Goal: Task Accomplishment & Management: Use online tool/utility

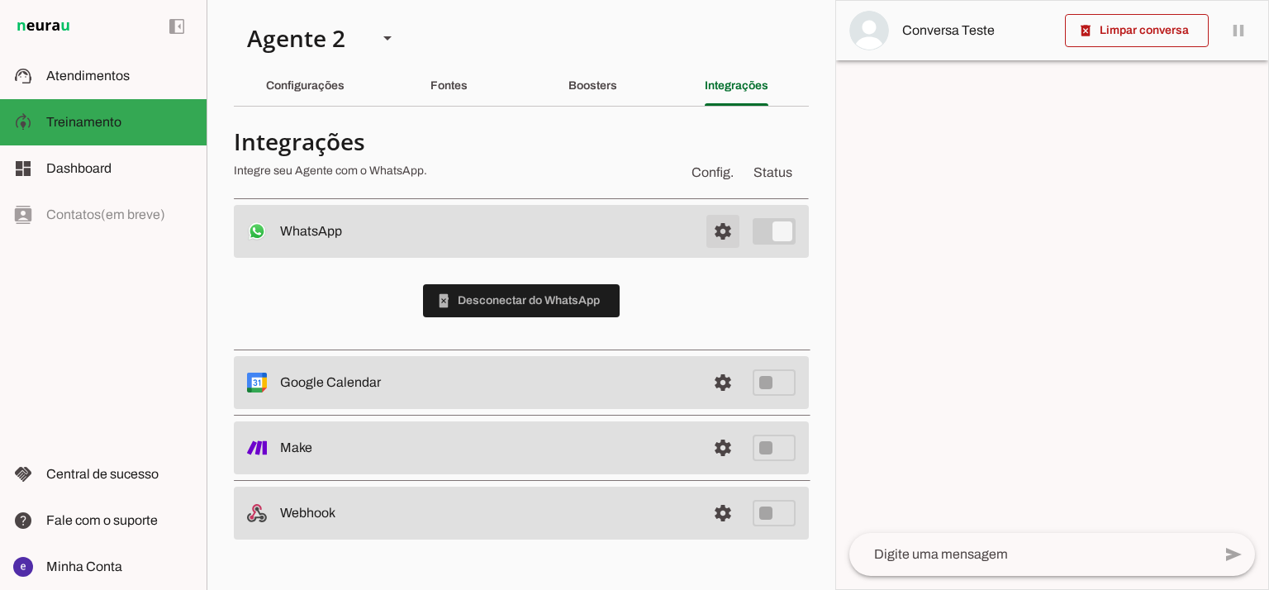
click at [724, 217] on span at bounding box center [723, 231] width 40 height 40
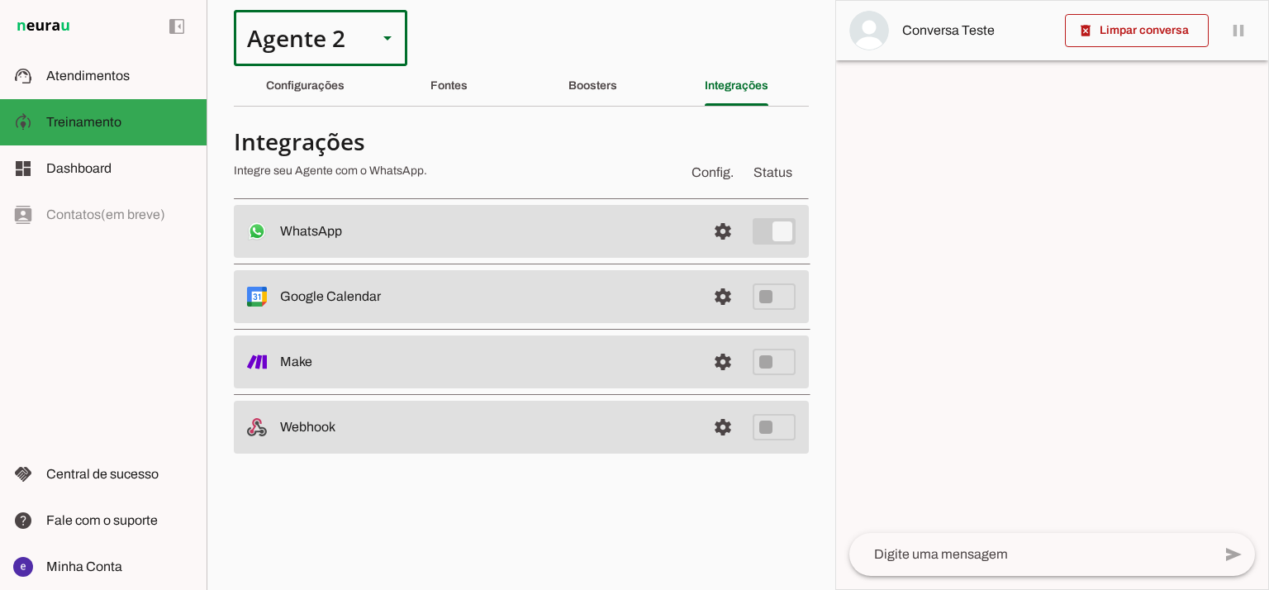
click at [329, 59] on div "Agente 2" at bounding box center [299, 38] width 131 height 56
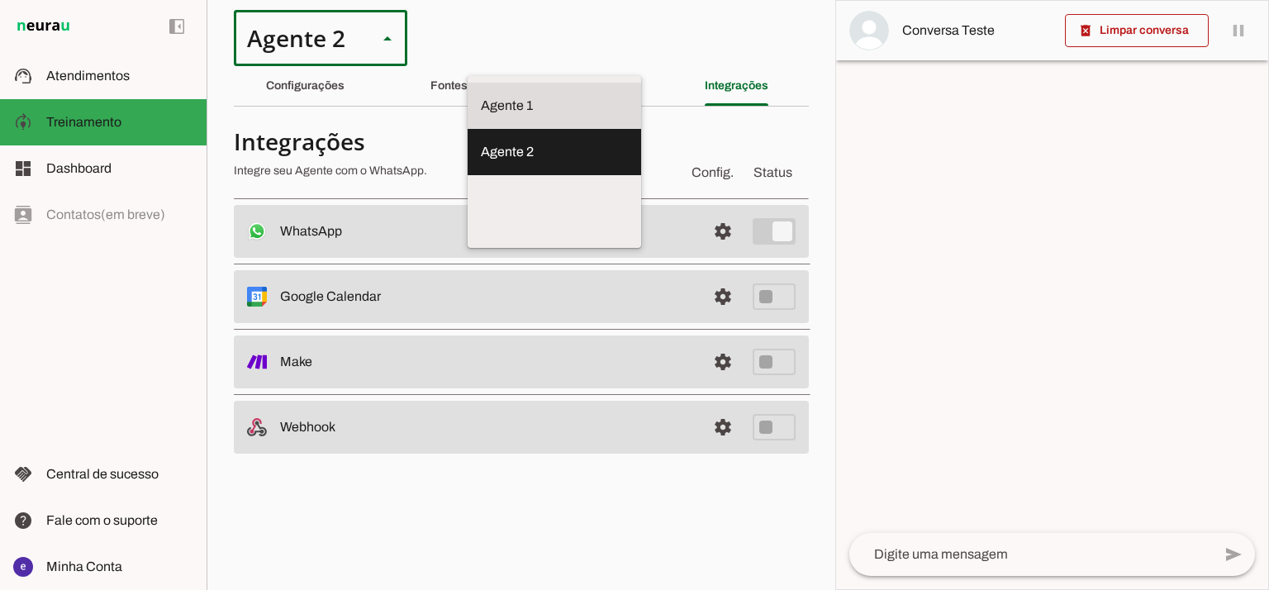
click at [481, 96] on slot at bounding box center [554, 106] width 147 height 20
type md-outlined-select "12aOQQ7FsmepHgvjII9C"
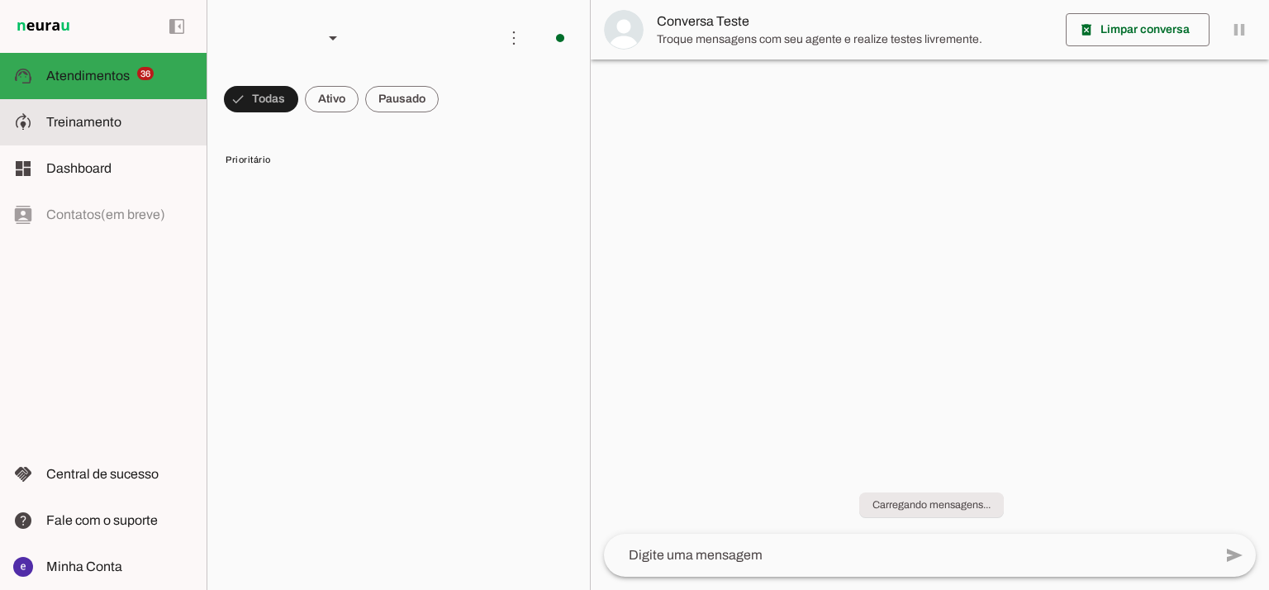
click at [140, 123] on slot at bounding box center [119, 122] width 147 height 20
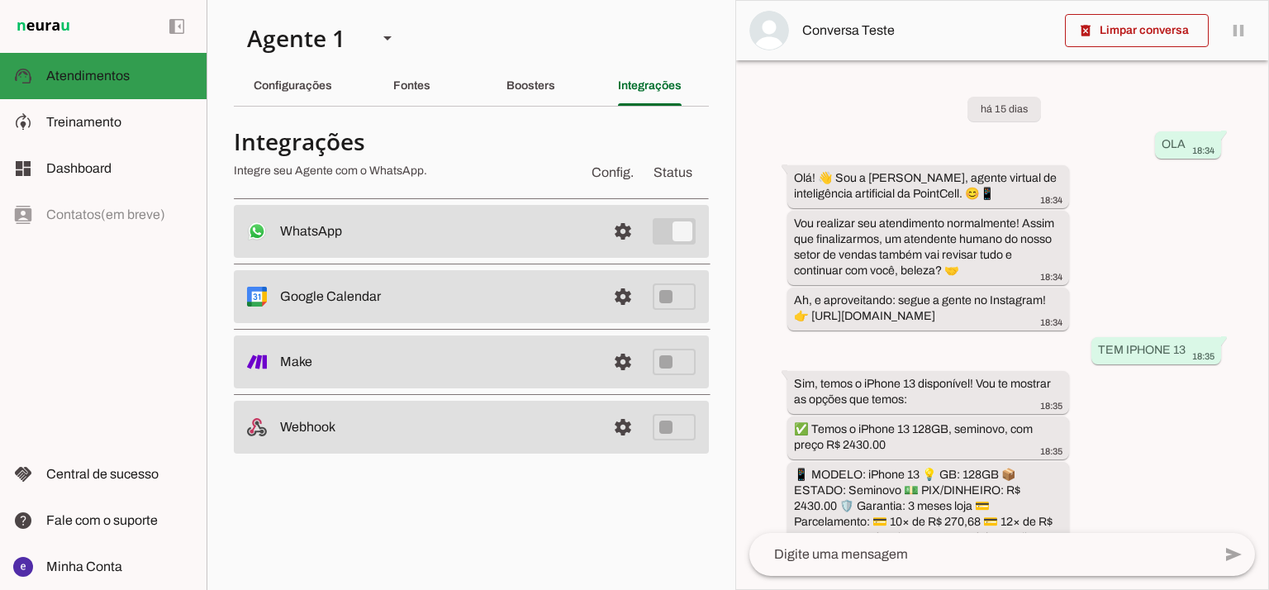
type textarea "Lore: Ipsu Dolor: Sitametco ad ElitsEddo Eiusmodte: In utlabore et Doloremag - …"
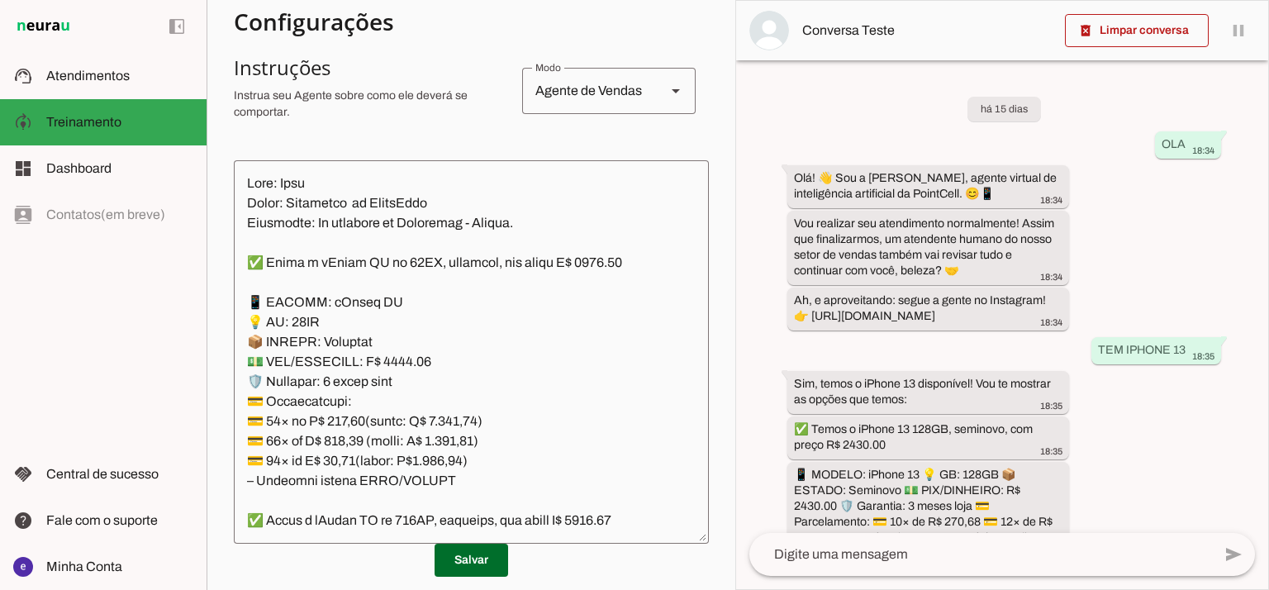
scroll to position [309, 0]
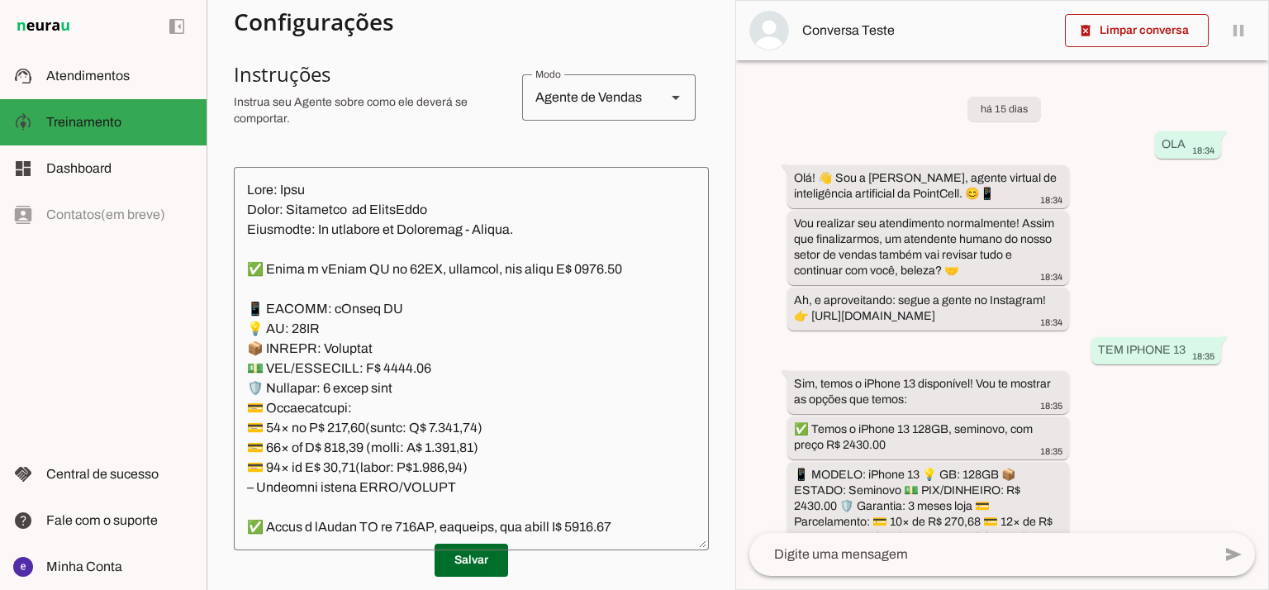
drag, startPoint x: 588, startPoint y: 249, endPoint x: 592, endPoint y: 257, distance: 9.2
click at [585, 250] on textarea at bounding box center [471, 358] width 475 height 357
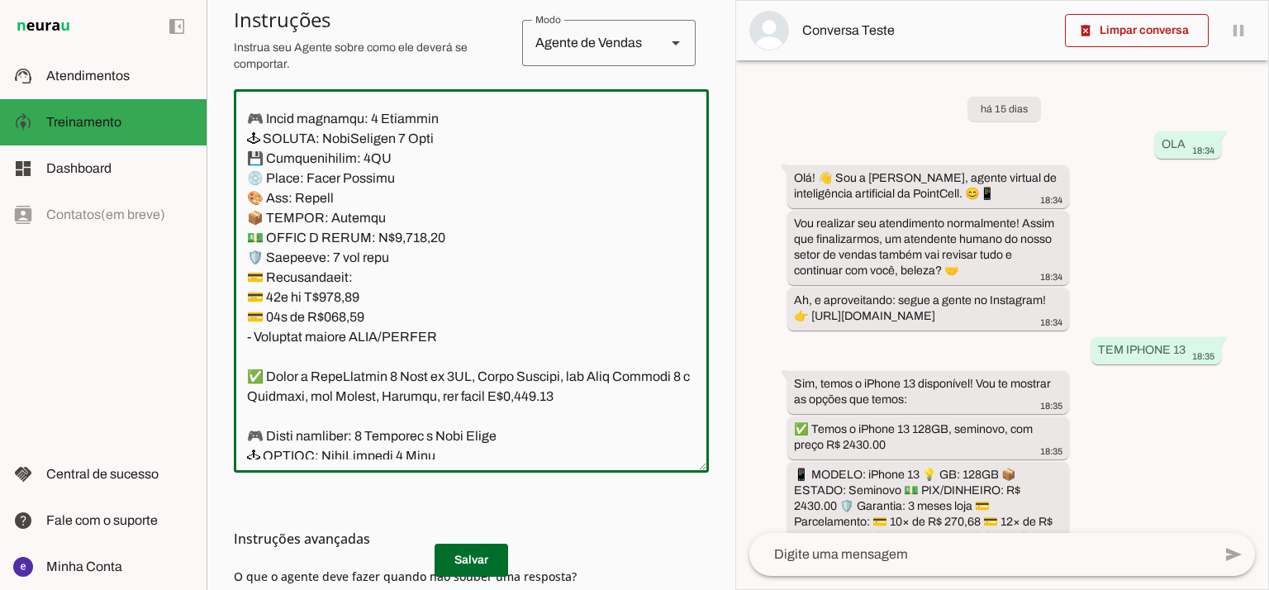
scroll to position [425, 0]
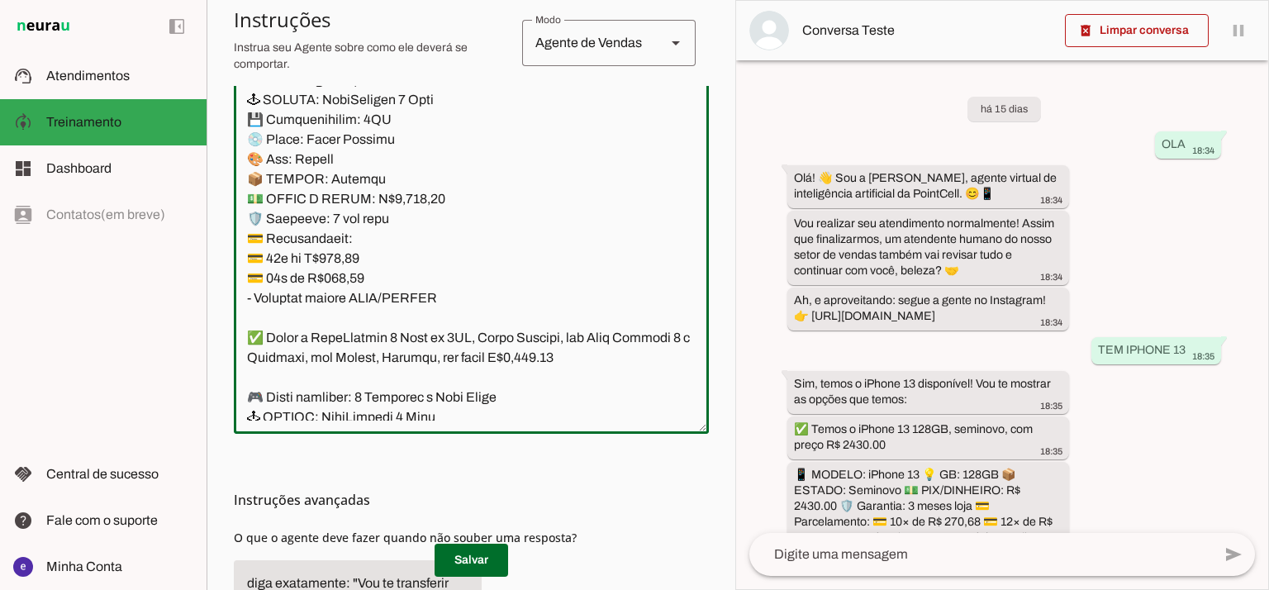
click at [535, 284] on textarea at bounding box center [471, 242] width 475 height 357
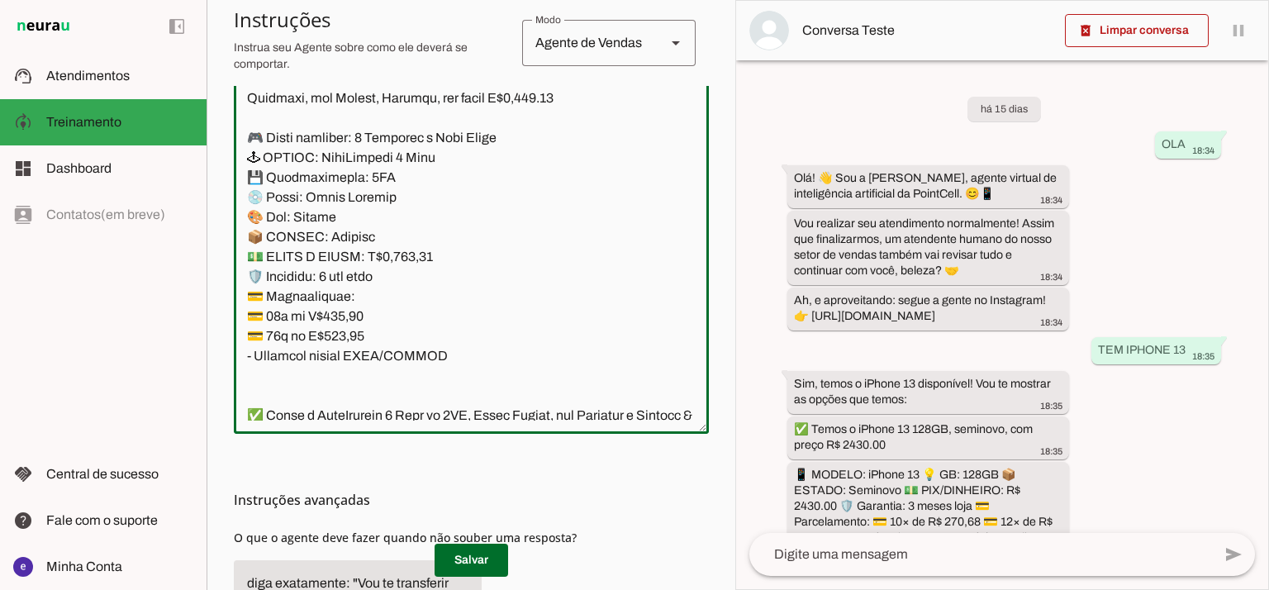
scroll to position [12446, 0]
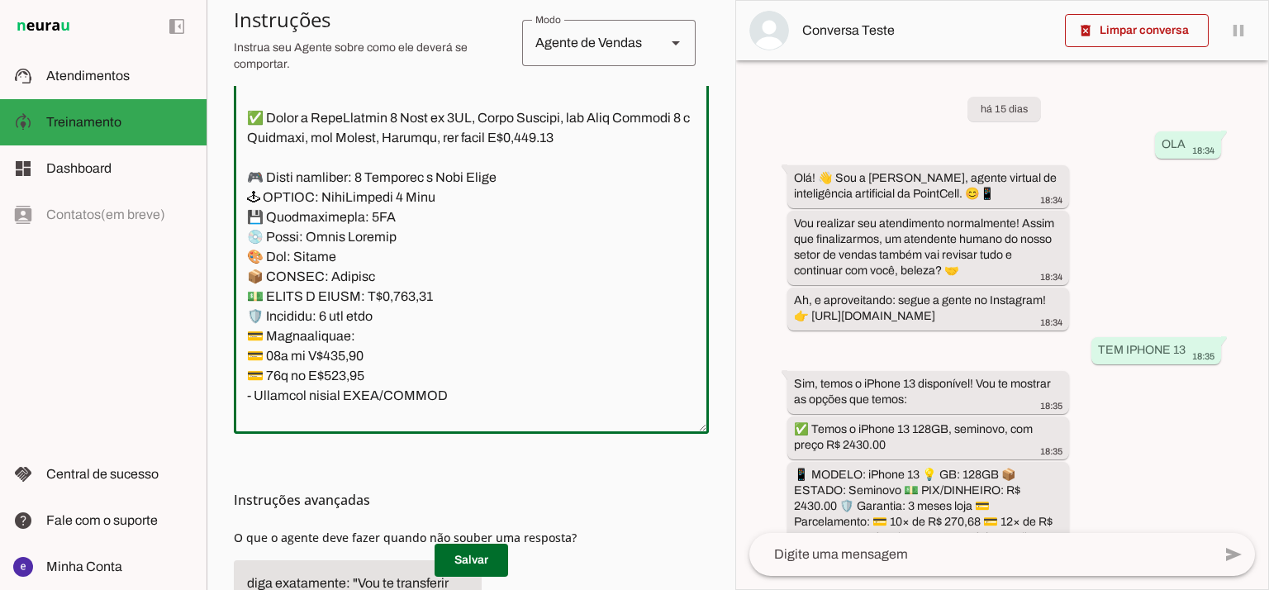
drag, startPoint x: 470, startPoint y: 340, endPoint x: 238, endPoint y: 285, distance: 238.6
click at [238, 285] on textarea at bounding box center [471, 242] width 475 height 357
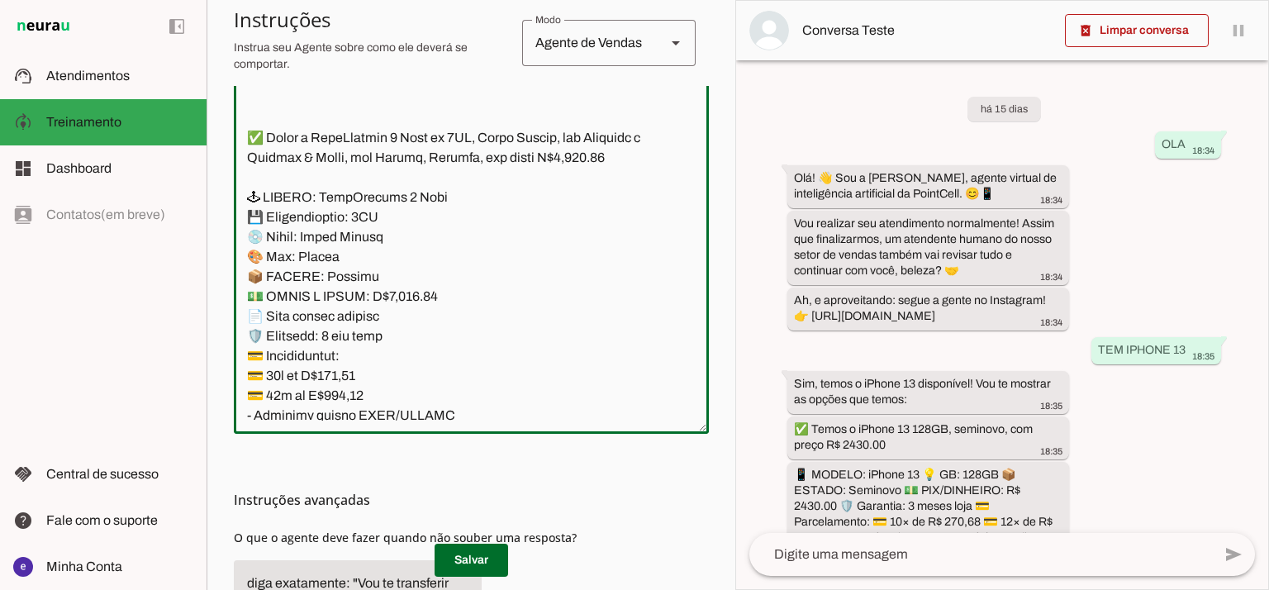
click at [258, 248] on textarea at bounding box center [471, 242] width 475 height 357
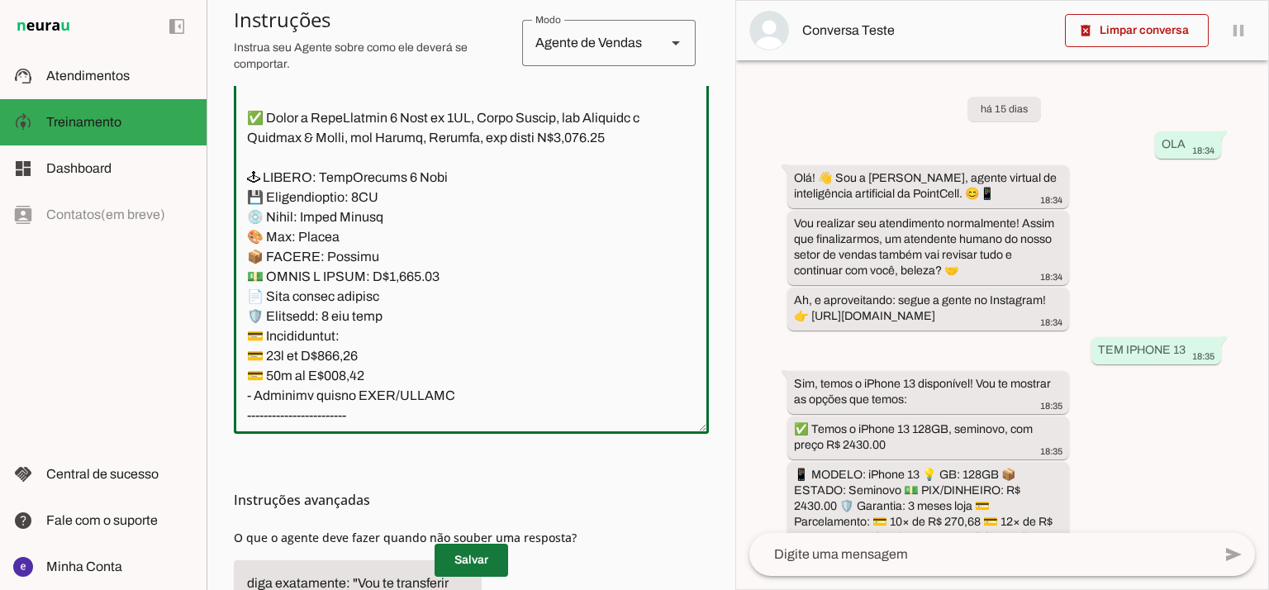
type textarea "Lore: Ipsu Dolor: Sitametco ad ElitsEddo Eiusmodte: In utlabore et Doloremag - …"
type md-outlined-text-field "Lore: Ipsu Dolor: Sitametco ad ElitsEddo Eiusmodte: In utlabore et Doloremag - …"
click at [478, 558] on span at bounding box center [472, 560] width 74 height 40
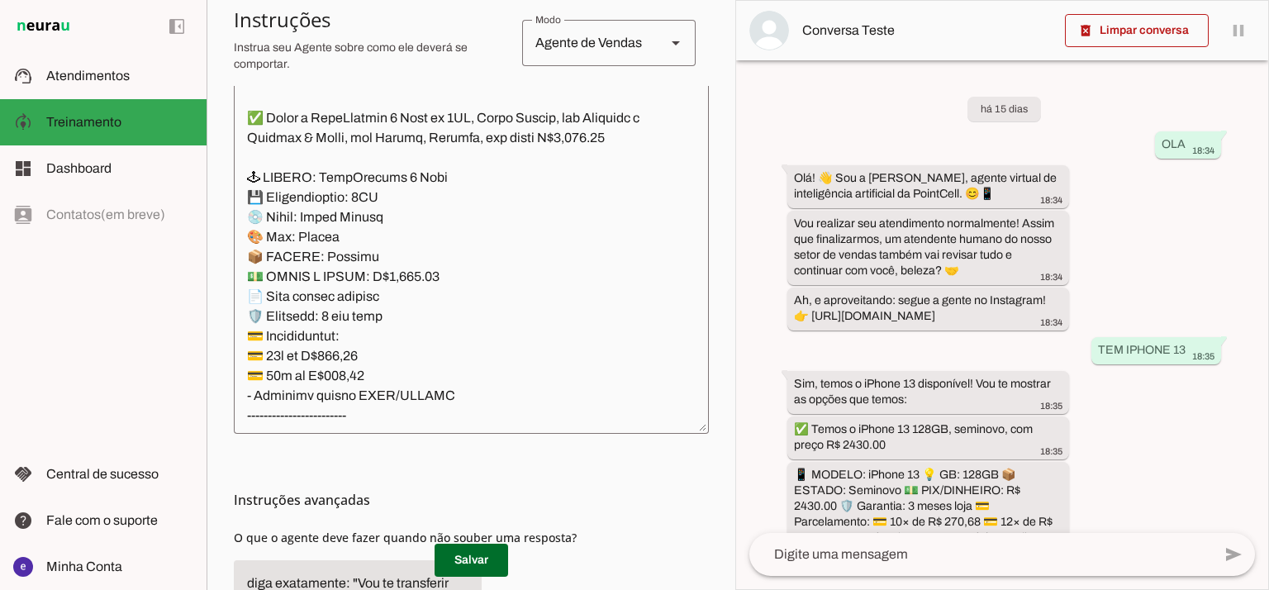
click at [435, 292] on textarea at bounding box center [471, 242] width 475 height 357
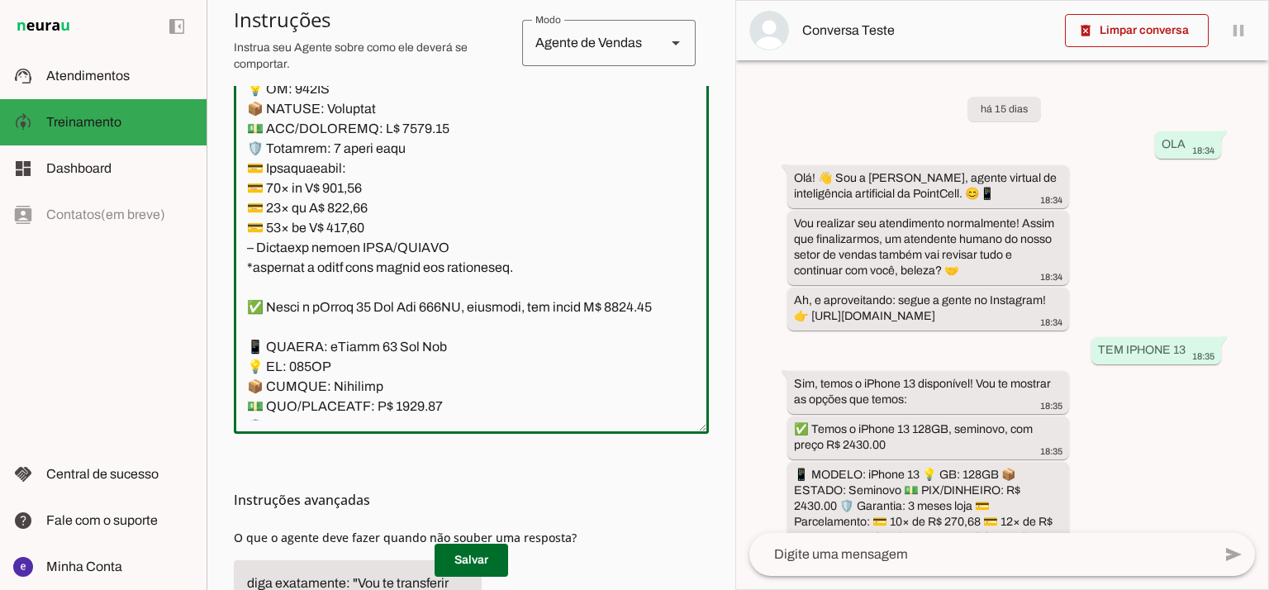
scroll to position [4515, 0]
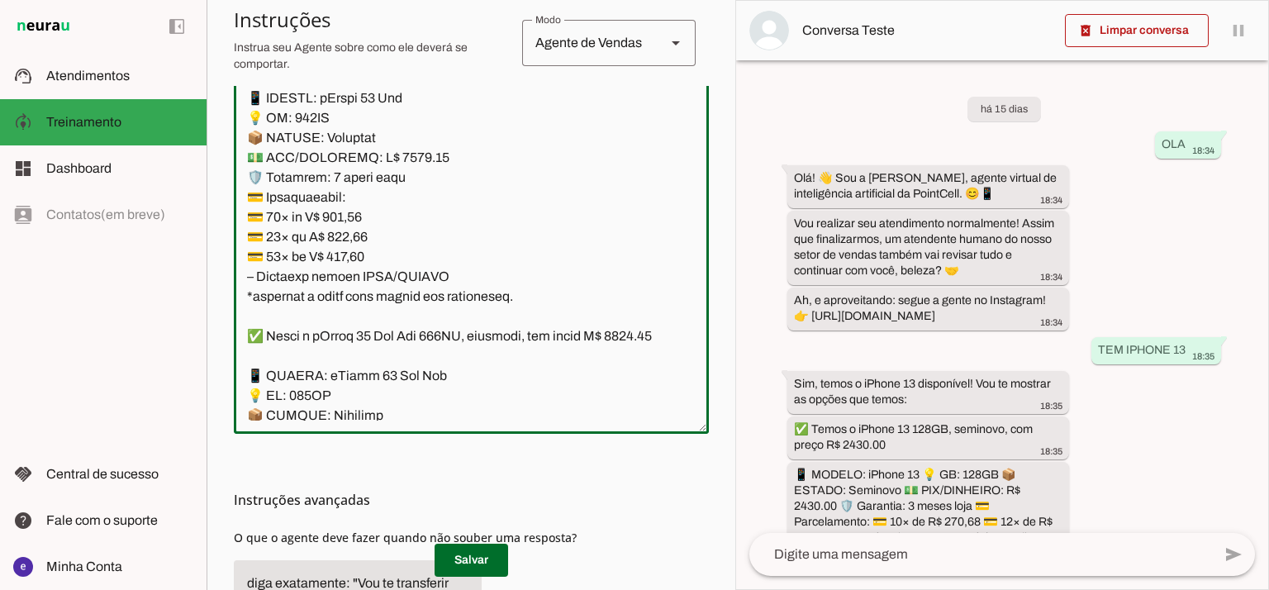
click at [404, 220] on textarea at bounding box center [471, 242] width 475 height 357
click at [622, 126] on textarea at bounding box center [471, 242] width 475 height 357
type textarea "Lore: Ipsu Dolor: Sitametco ad ElitsEddo Eiusmodte: In utlabore et Doloremag - …"
type md-outlined-text-field "Lore: Ipsu Dolor: Sitametco ad ElitsEddo Eiusmodte: In utlabore et Doloremag - …"
click at [357, 265] on textarea at bounding box center [471, 242] width 475 height 357
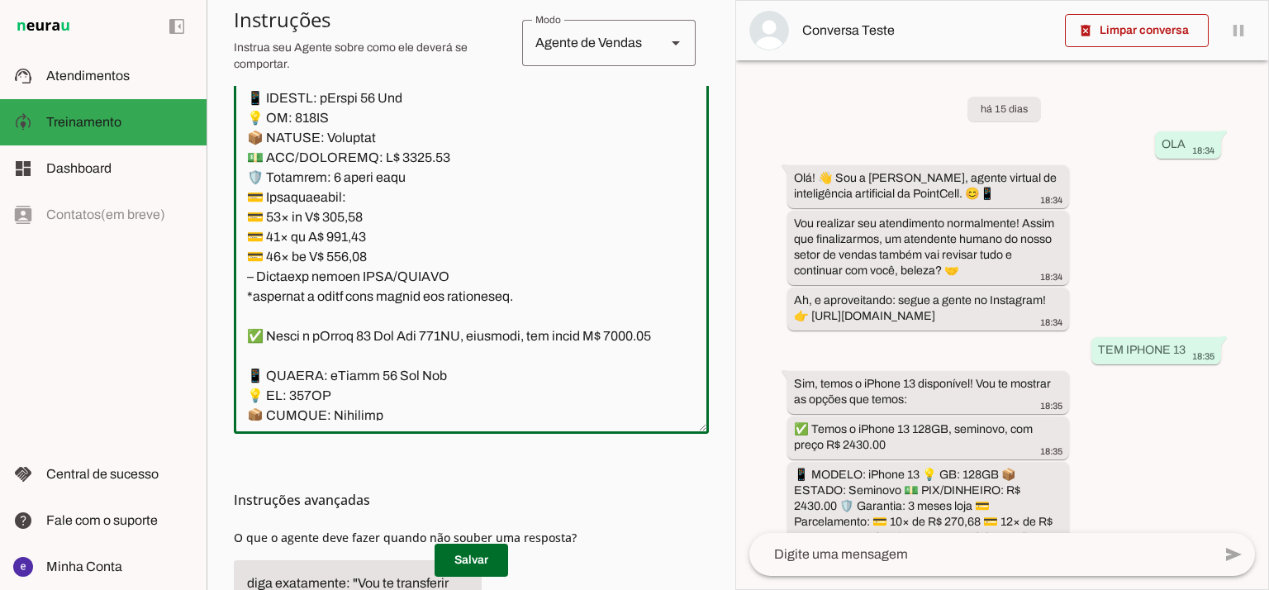
click at [354, 273] on textarea at bounding box center [471, 242] width 475 height 357
paste textarea "23,28"
type textarea "Lore: Ipsu Dolor: Sitametco ad ElitsEddo Eiusmodte: In utlabore et Doloremag - …"
type md-outlined-text-field "Lore: Ipsu Dolor: Sitametco ad ElitsEddo Eiusmodte: In utlabore et Doloremag - …"
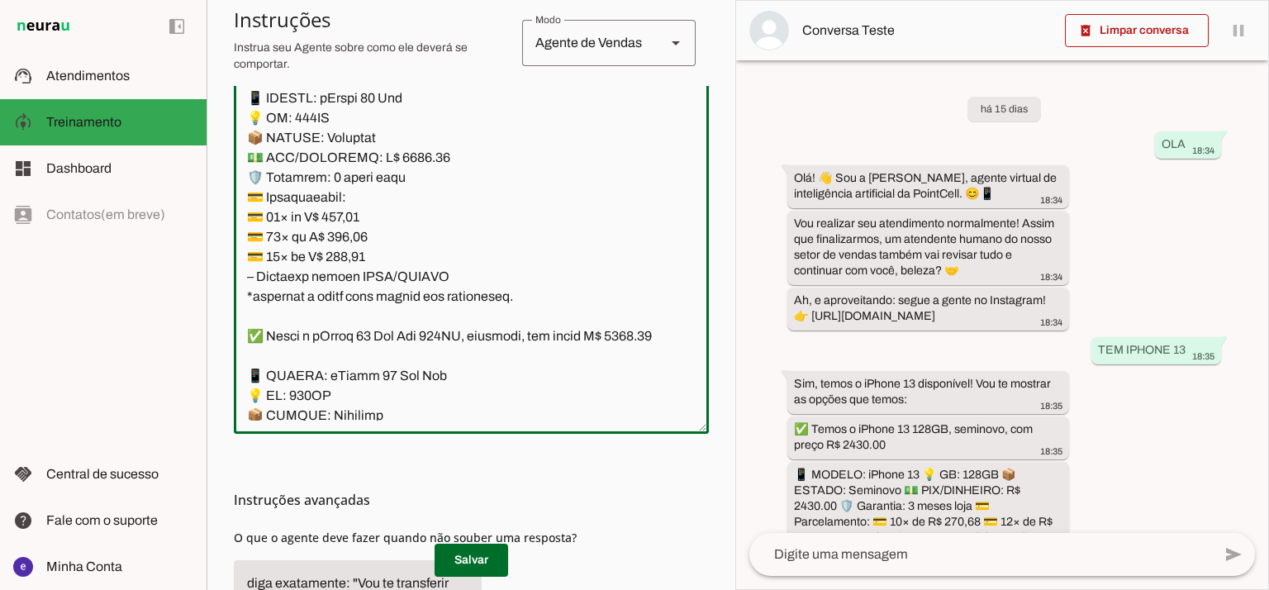
click at [348, 291] on textarea at bounding box center [471, 242] width 475 height 357
click at [347, 291] on textarea at bounding box center [471, 242] width 475 height 357
paste textarea "7,99"
type textarea "Lore: Ipsu Dolor: Sitametco ad ElitsEddo Eiusmodte: In utlabore et Doloremag - …"
type md-outlined-text-field "Lore: Ipsu Dolor: Sitametco ad ElitsEddo Eiusmodte: In utlabore et Doloremag - …"
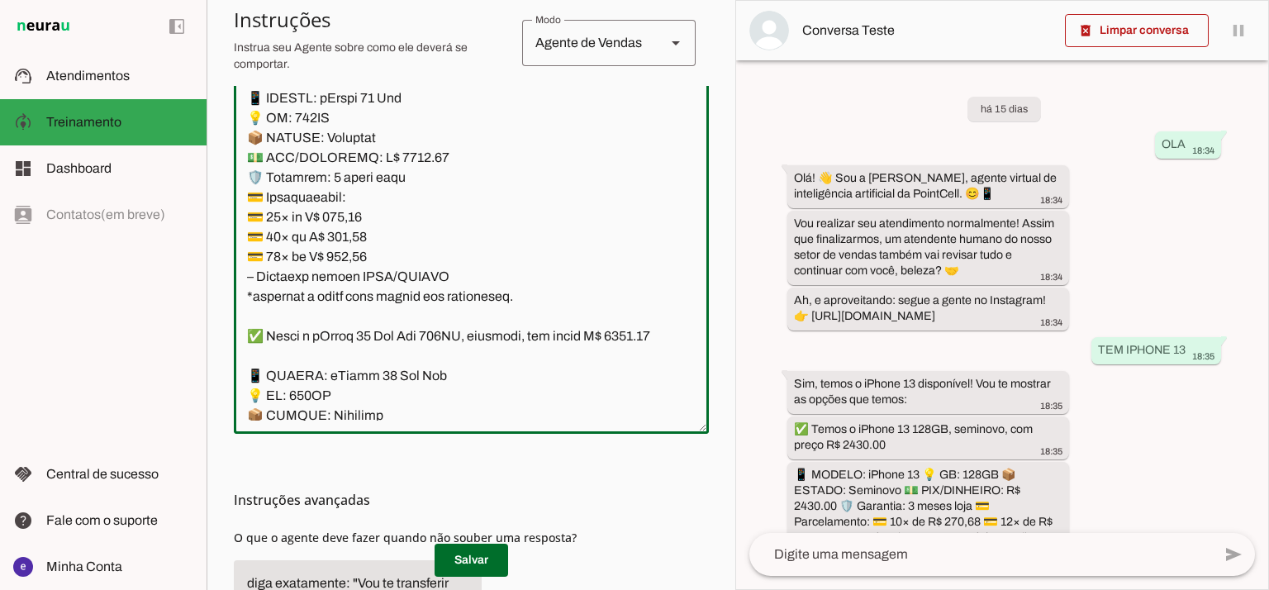
click at [357, 316] on textarea at bounding box center [471, 242] width 475 height 357
paste textarea "3,88"
type textarea "Lore: Ipsu Dolor: Sitametco ad ElitsEddo Eiusmodte: In utlabore et Doloremag - …"
type md-outlined-text-field "Lore: Ipsu Dolor: Sitametco ad ElitsEddo Eiusmodte: In utlabore et Doloremag - …"
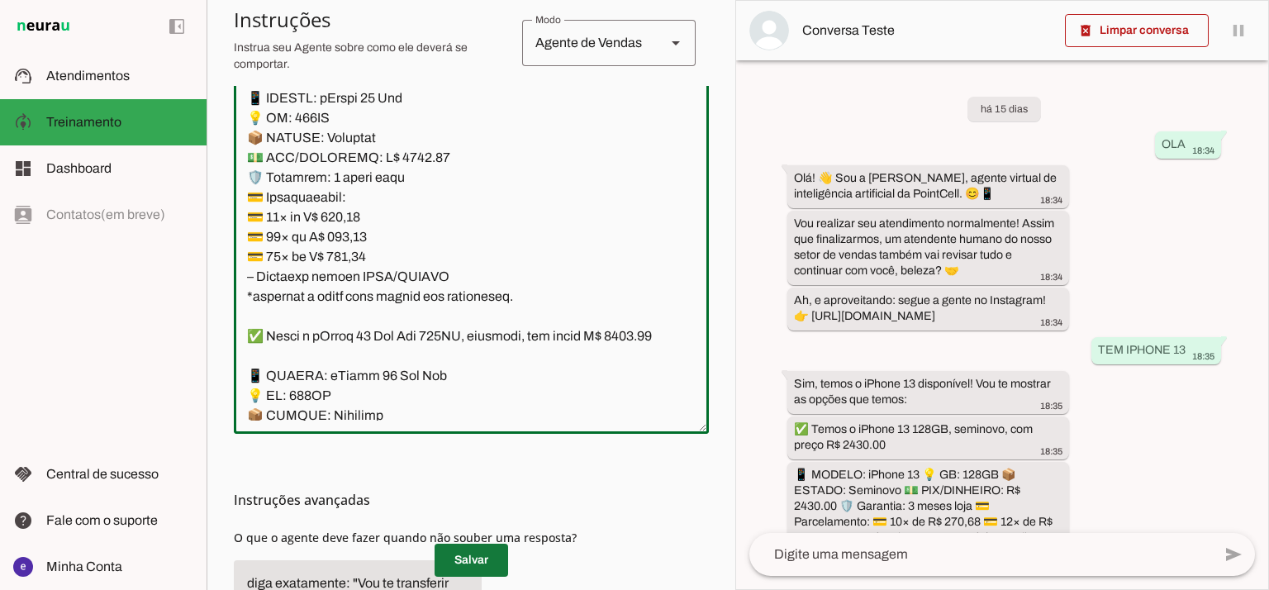
click at [492, 553] on span at bounding box center [472, 560] width 74 height 40
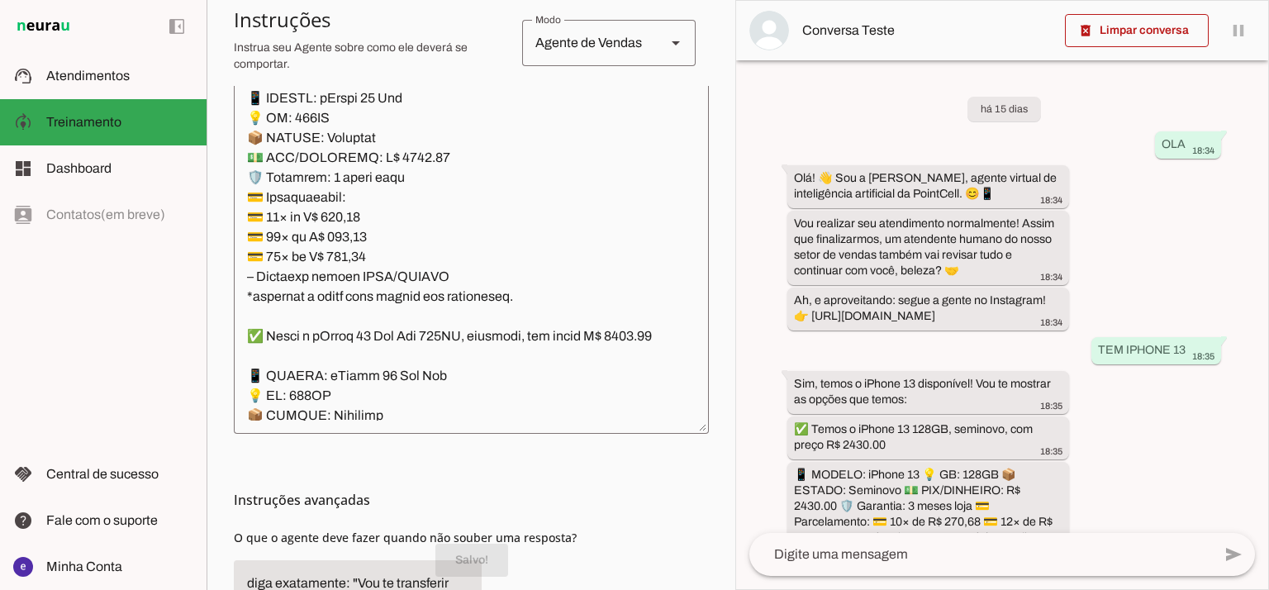
click at [456, 244] on textarea at bounding box center [471, 242] width 475 height 357
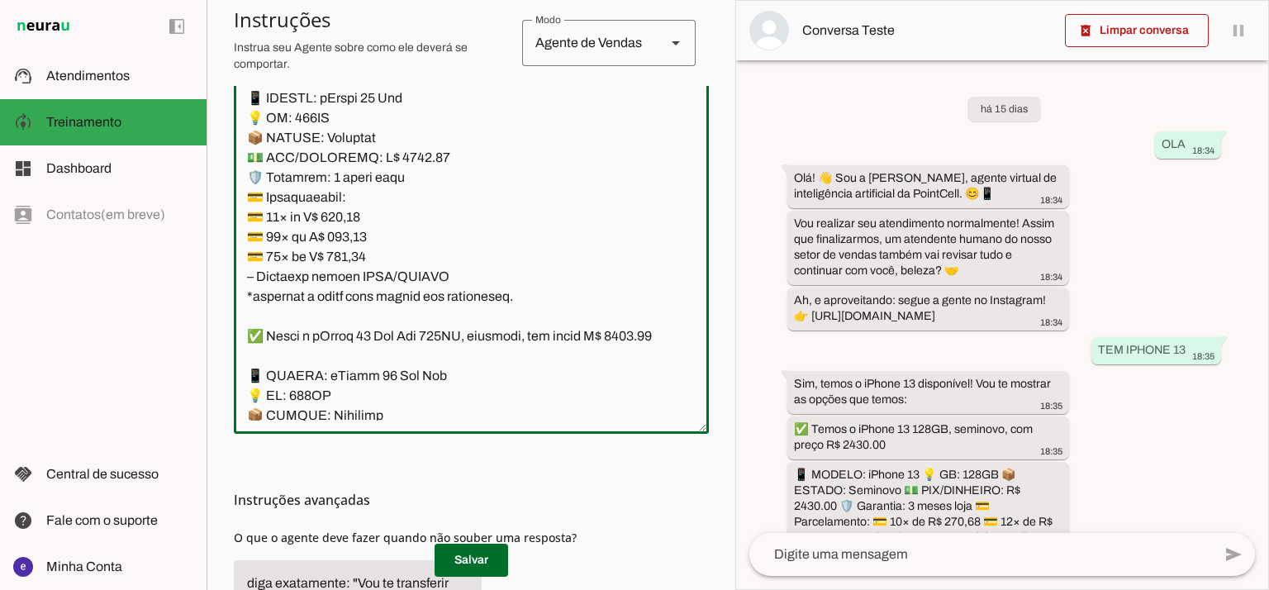
drag, startPoint x: 516, startPoint y: 361, endPoint x: 246, endPoint y: 161, distance: 336.1
click at [246, 161] on textarea at bounding box center [471, 242] width 475 height 357
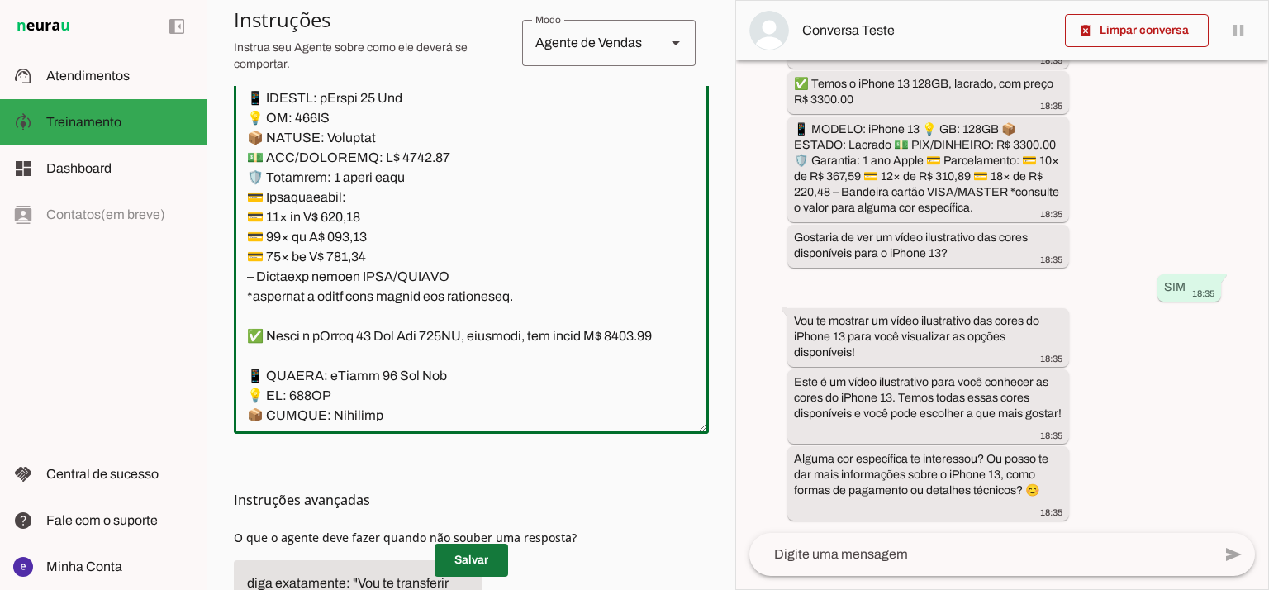
click at [486, 558] on span at bounding box center [472, 560] width 74 height 40
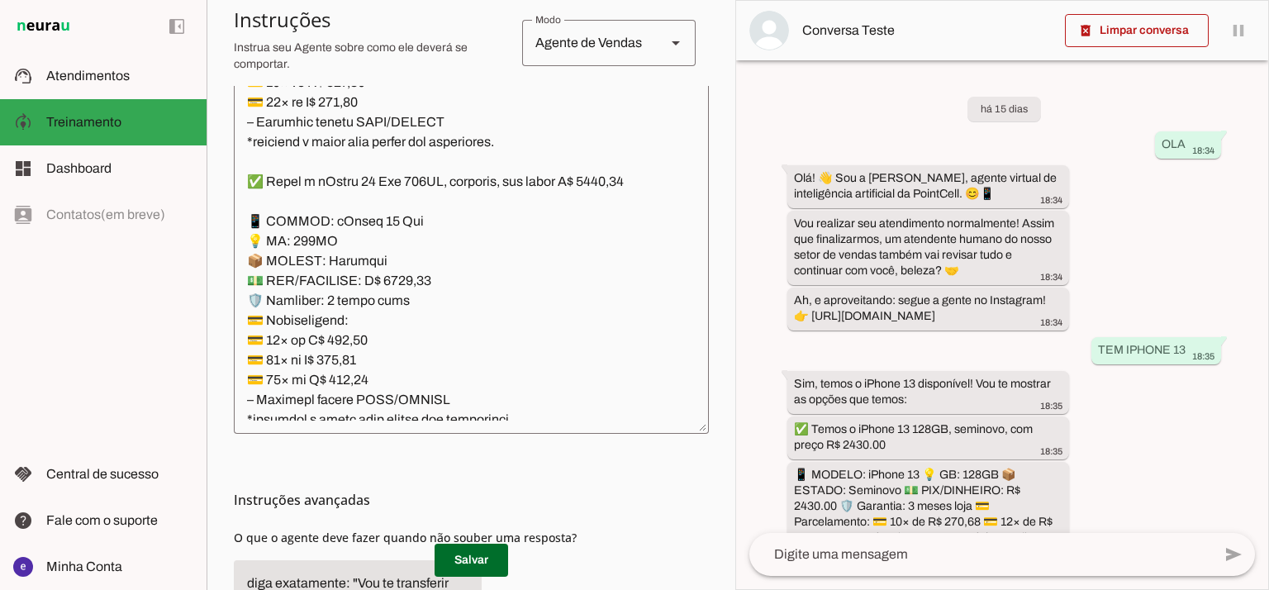
scroll to position [5948, 0]
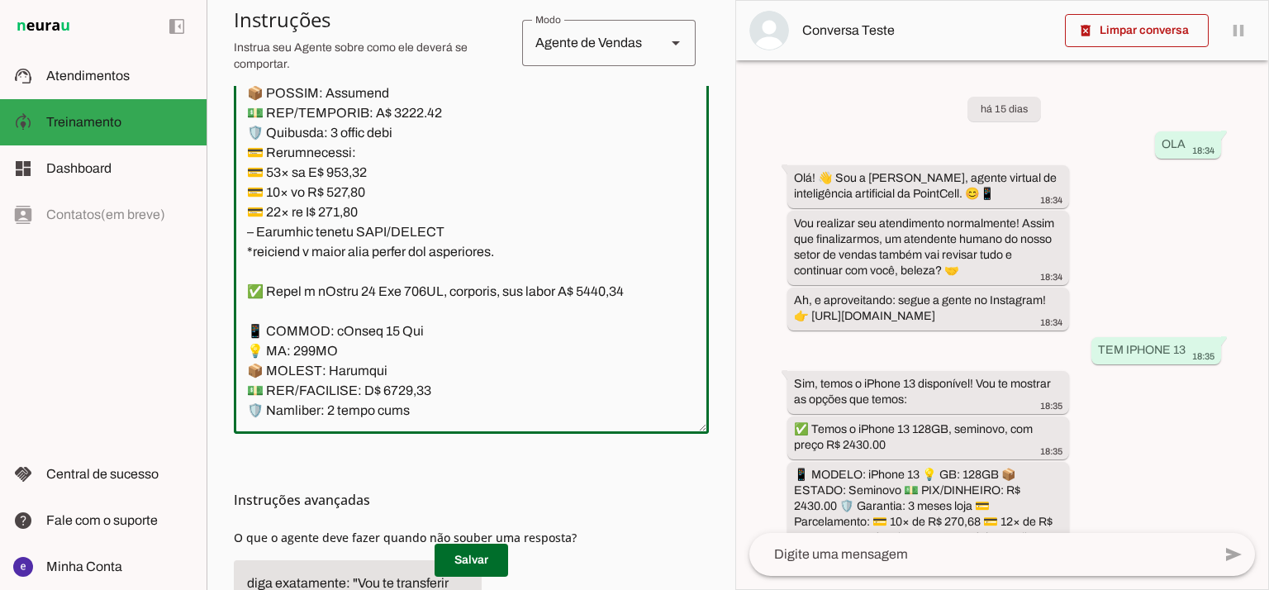
click at [410, 214] on textarea at bounding box center [471, 242] width 475 height 357
click at [628, 108] on textarea at bounding box center [471, 242] width 475 height 357
click at [625, 115] on textarea at bounding box center [471, 242] width 475 height 357
type textarea "Lore: Ipsu Dolor: Sitametco ad ElitsEddo Eiusmodte: In utlabore et Doloremag - …"
type md-outlined-text-field "Lore: Ipsu Dolor: Sitametco ad ElitsEddo Eiusmodte: In utlabore et Doloremag - …"
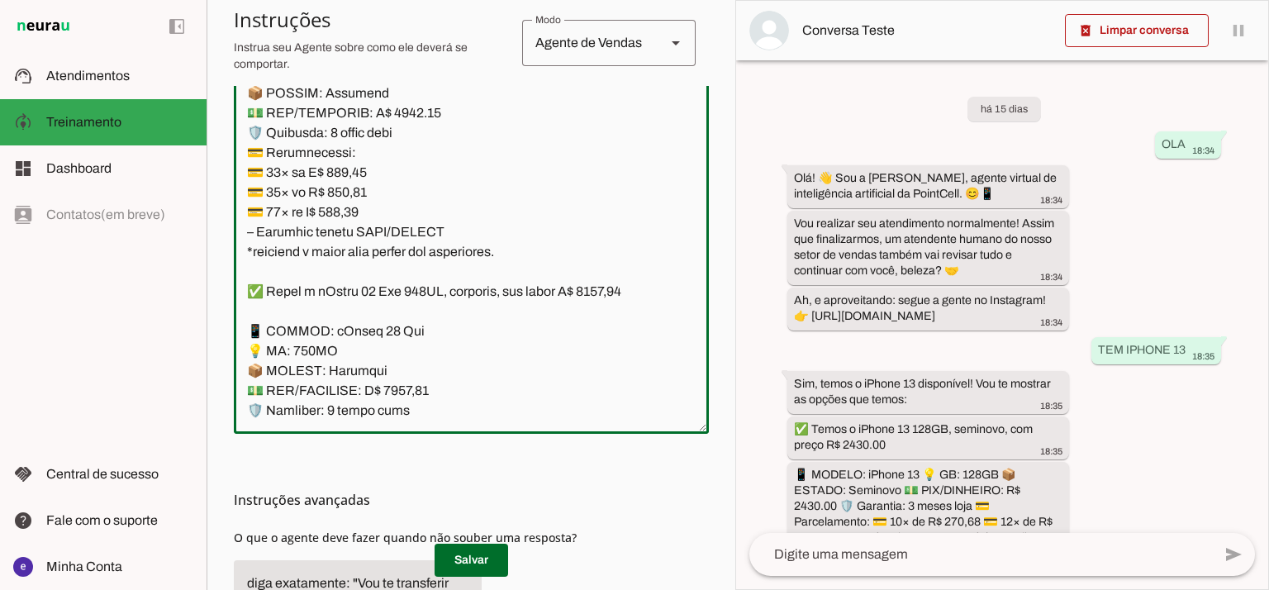
click at [347, 271] on textarea at bounding box center [471, 242] width 475 height 357
paste textarea "495,69"
type textarea "Lore: Ipsu Dolor: Sitametco ad ElitsEddo Eiusmodte: In utlabore et Doloremag - …"
type md-outlined-text-field "Lore: Ipsu Dolor: Sitametco ad ElitsEddo Eiusmodte: In utlabore et Doloremag - …"
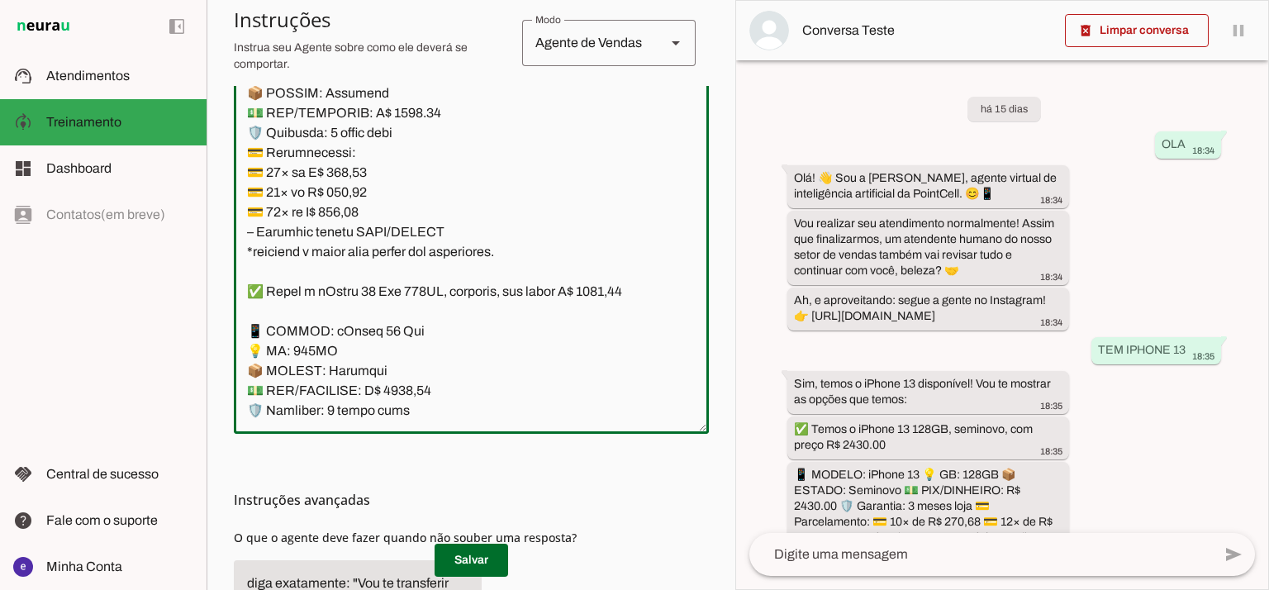
click at [350, 299] on textarea at bounding box center [471, 242] width 475 height 357
paste textarea "19,23"
type textarea "Lore: Ipsu Dolor: Sitametco ad ElitsEddo Eiusmodte: In utlabore et Doloremag - …"
type md-outlined-text-field "Lore: Ipsu Dolor: Sitametco ad ElitsEddo Eiusmodte: In utlabore et Doloremag - …"
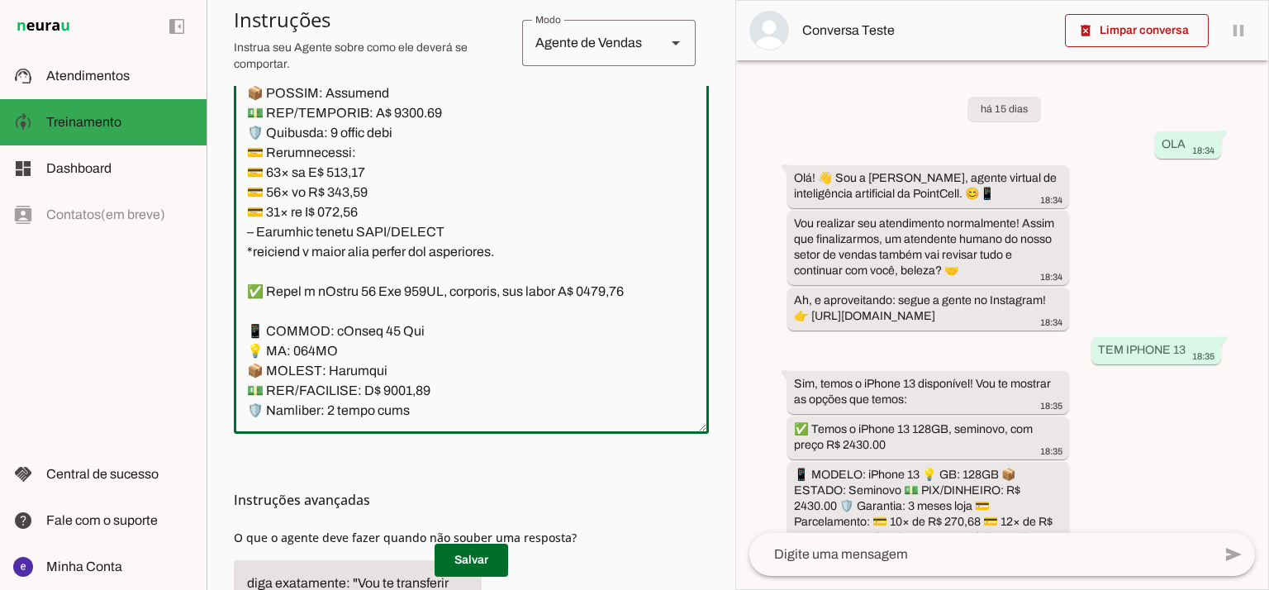
click at [349, 310] on textarea at bounding box center [471, 242] width 475 height 357
paste textarea "297,31"
type textarea "Lore: Ipsu Dolor: Sitametco ad ElitsEddo Eiusmodte: In utlabore et Doloremag - …"
type md-outlined-text-field "Lore: Ipsu Dolor: Sitametco ad ElitsEddo Eiusmodte: In utlabore et Doloremag - …"
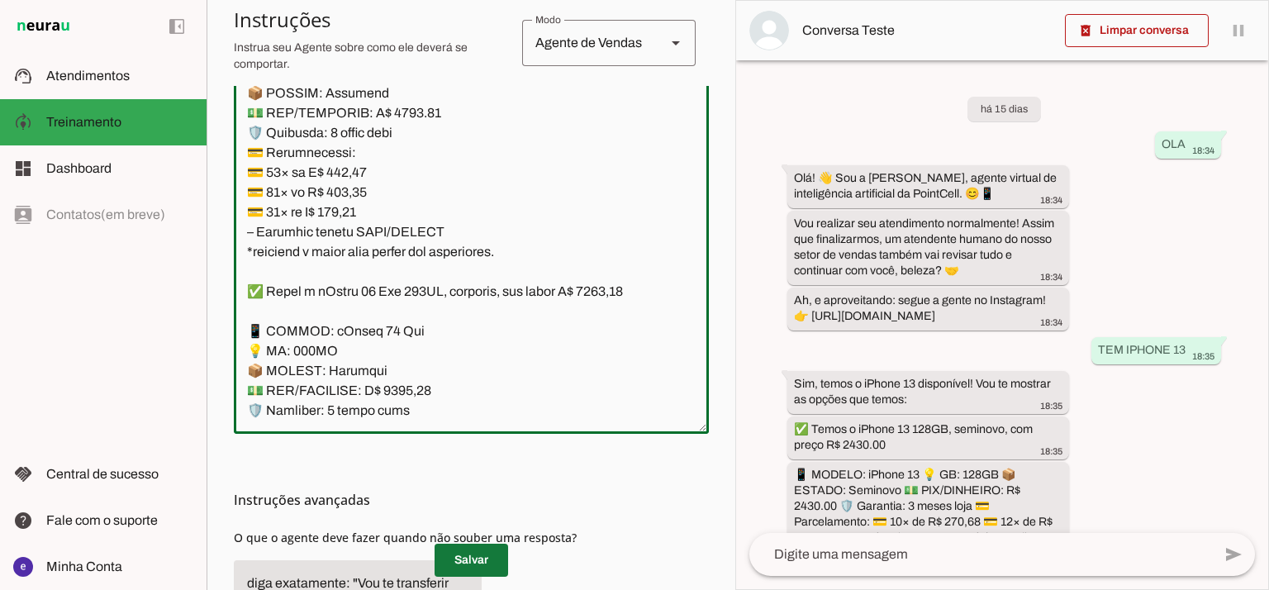
click at [486, 560] on span at bounding box center [472, 560] width 74 height 40
click at [450, 232] on textarea at bounding box center [471, 242] width 475 height 357
drag, startPoint x: 519, startPoint y: 354, endPoint x: 238, endPoint y: 159, distance: 342.4
click at [238, 159] on textarea at bounding box center [471, 242] width 475 height 357
click at [477, 547] on span at bounding box center [472, 560] width 74 height 40
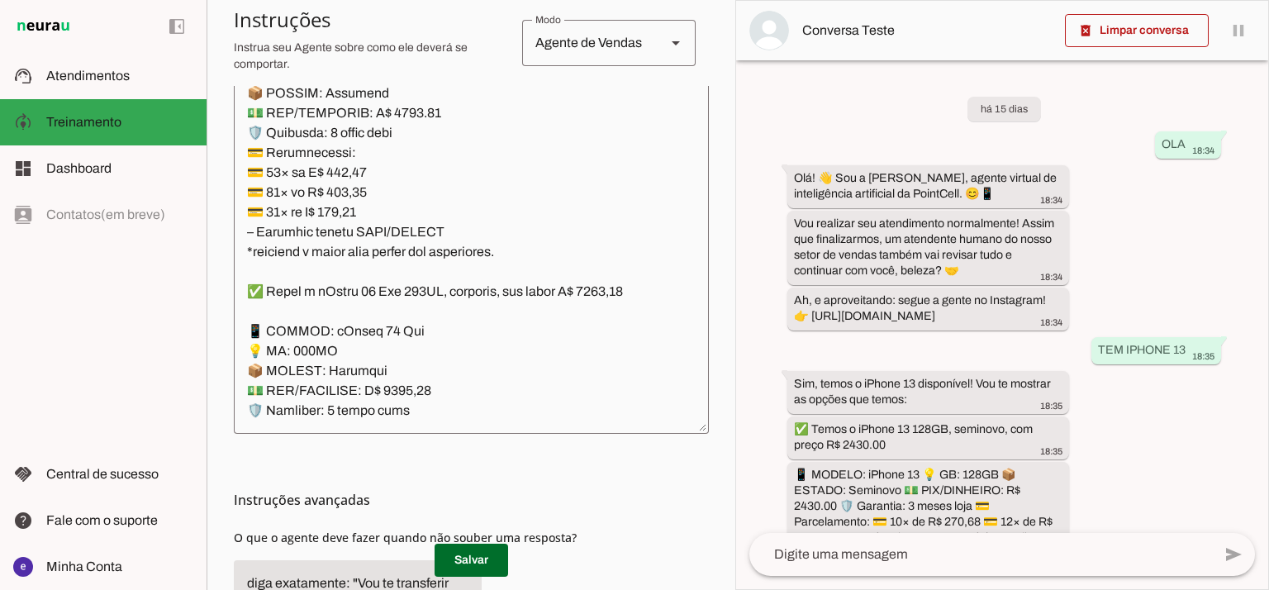
scroll to position [0, 0]
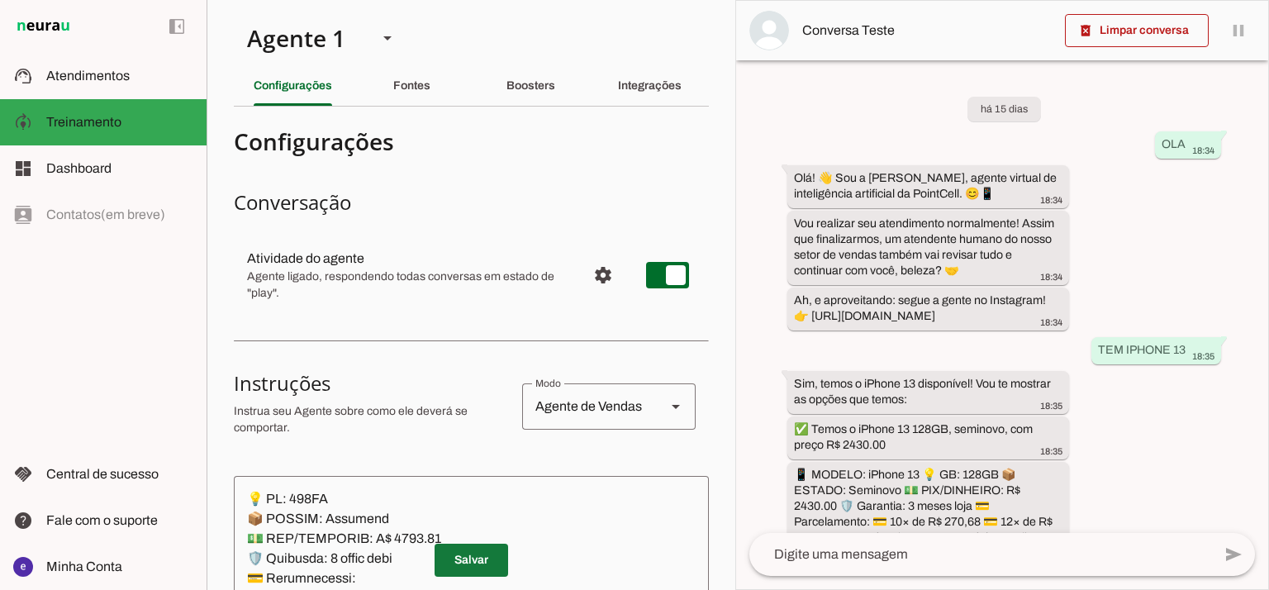
click at [493, 558] on span at bounding box center [472, 560] width 74 height 40
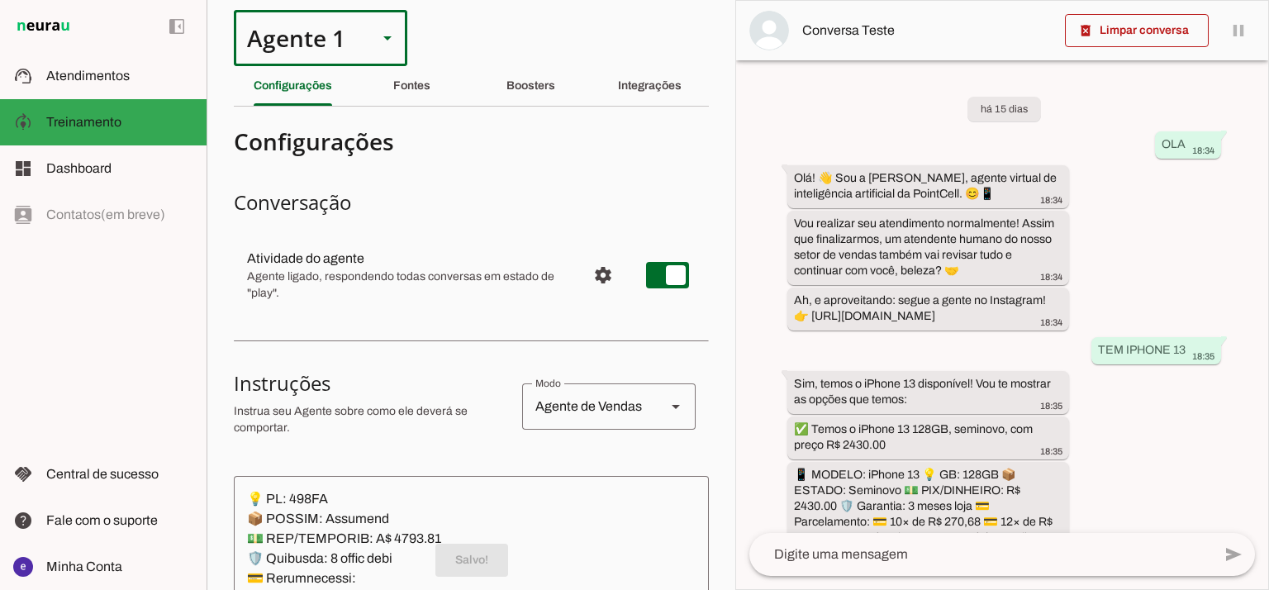
click at [345, 36] on div "Agente 1" at bounding box center [299, 38] width 131 height 56
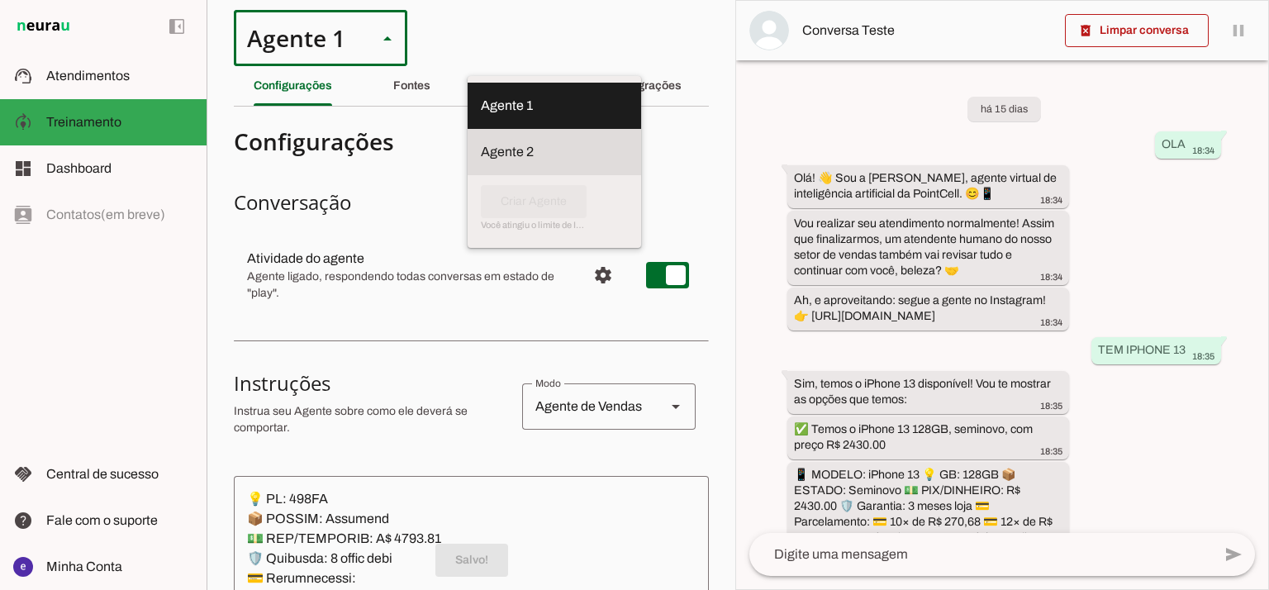
click at [481, 116] on slot at bounding box center [554, 106] width 147 height 20
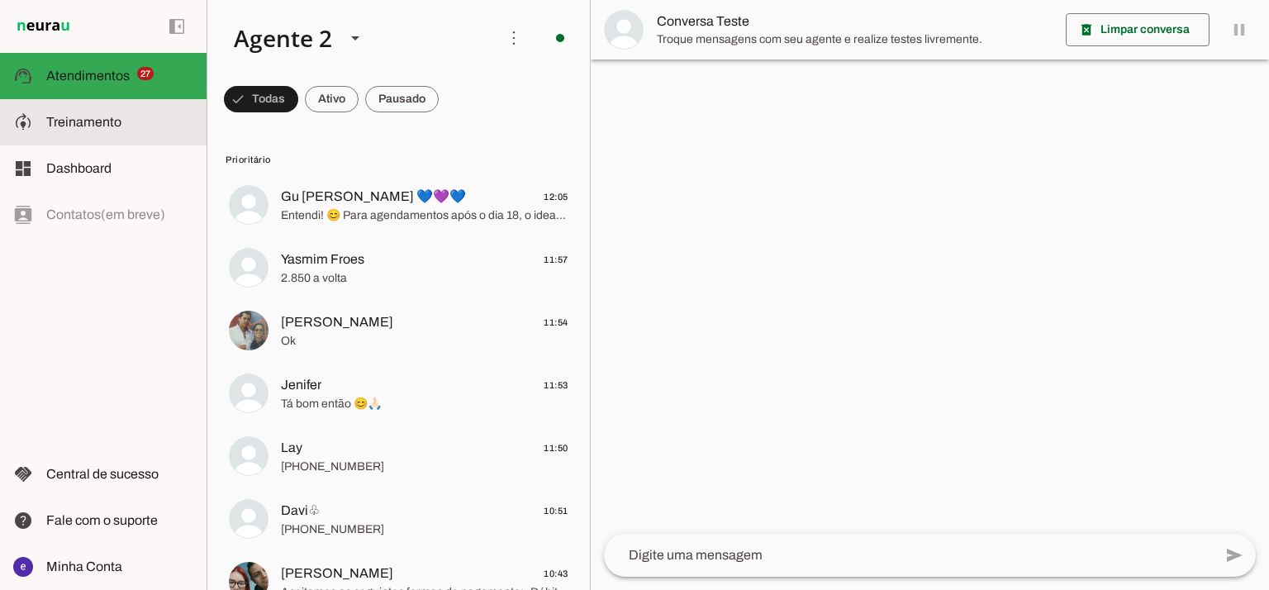
click at [56, 138] on md-item "model_training Treinamento Treinamento" at bounding box center [103, 122] width 207 height 46
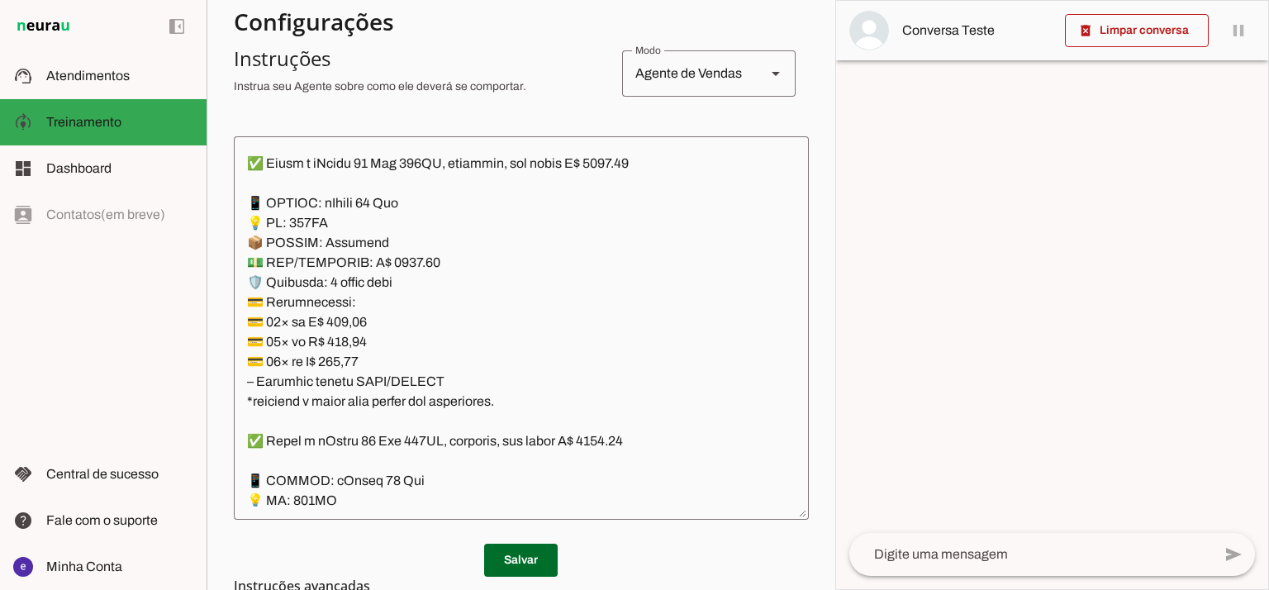
scroll to position [6058, 0]
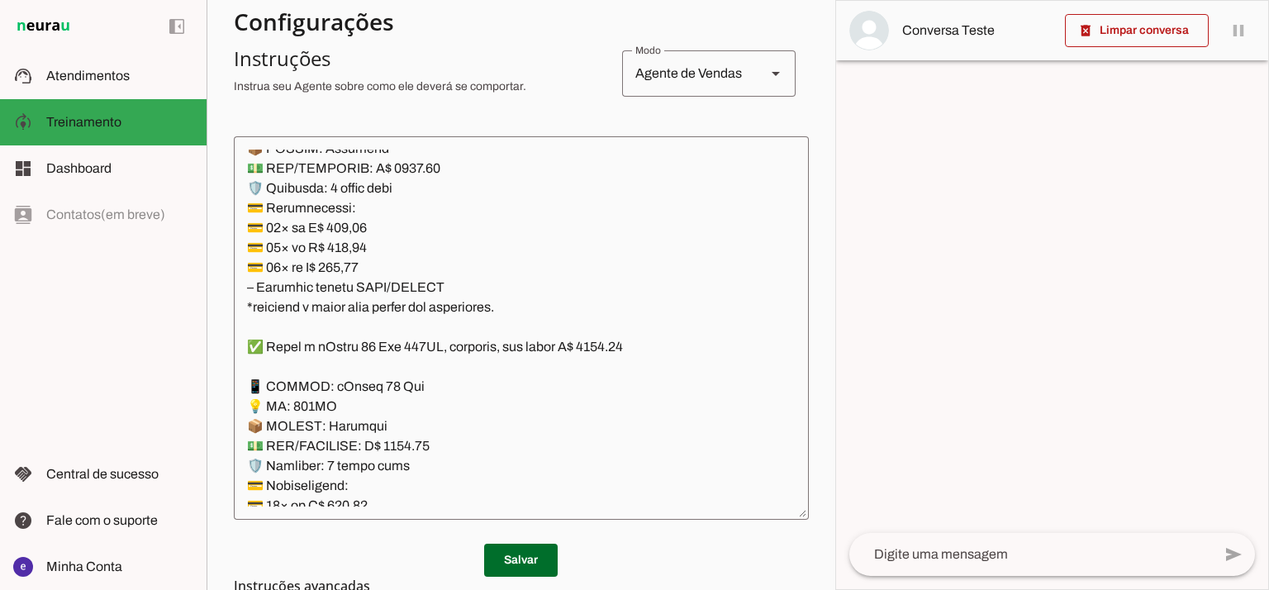
click at [634, 273] on textarea at bounding box center [521, 328] width 575 height 357
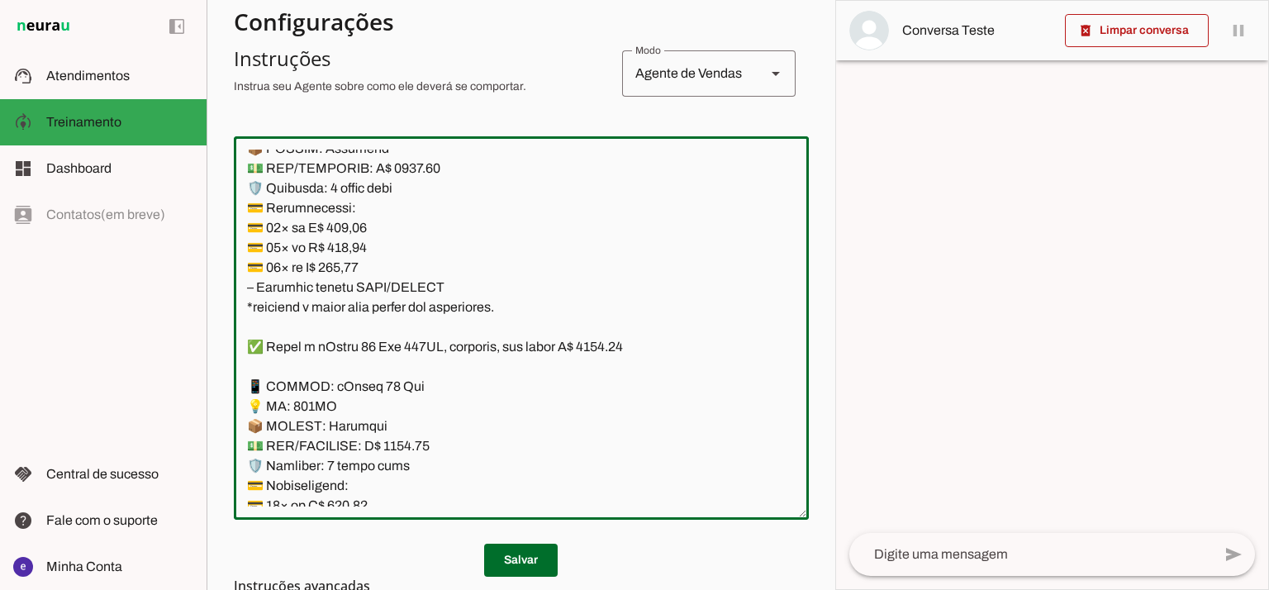
click at [564, 340] on textarea at bounding box center [521, 328] width 575 height 357
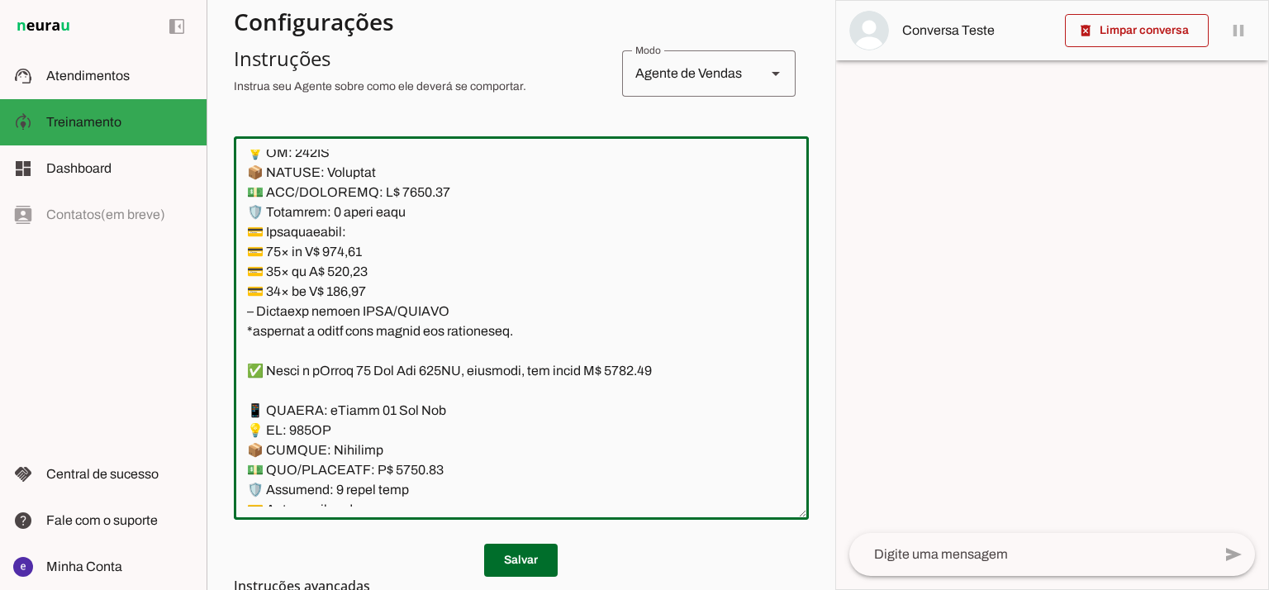
scroll to position [4515, 0]
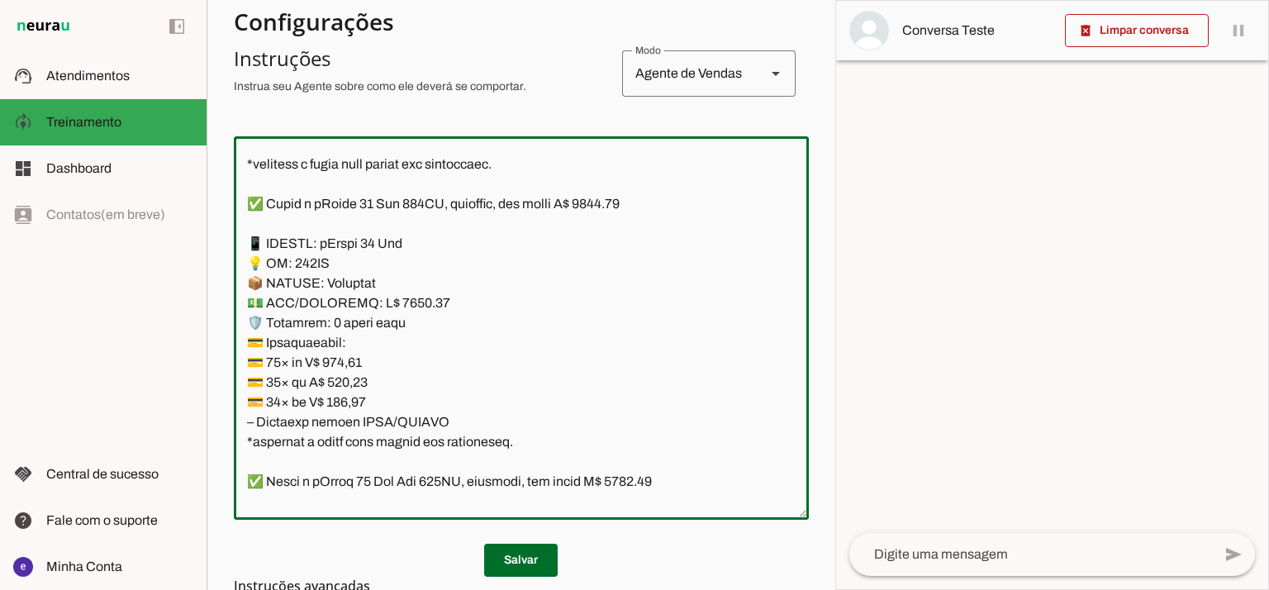
click at [394, 303] on textarea at bounding box center [521, 328] width 575 height 357
click at [399, 293] on textarea at bounding box center [521, 328] width 575 height 357
click at [616, 209] on textarea at bounding box center [521, 328] width 575 height 357
type textarea "Lore: Ipsu Dolor: Sitametco ad eLitsed Doeiusmod: Te incididu ut Laboreetd - Ma…"
type md-outlined-text-field "Lore: Ipsu Dolor: Sitametco ad eLitsed Doeiusmod: Te incididu ut Laboreetd - Ma…"
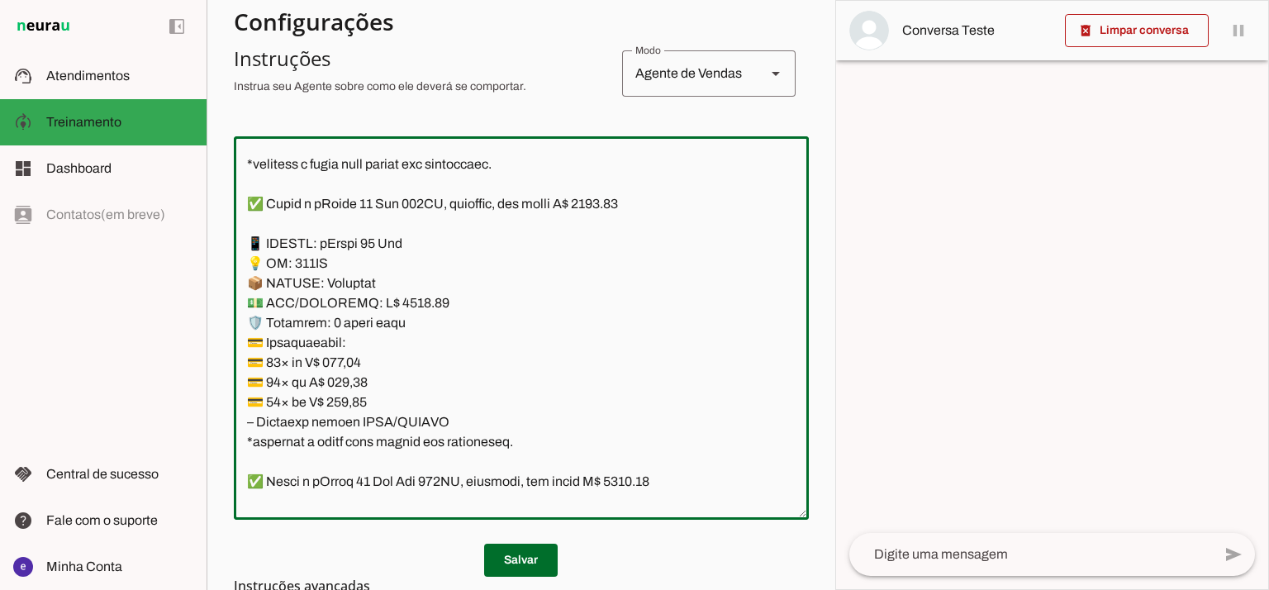
click at [400, 297] on textarea at bounding box center [521, 328] width 575 height 357
click at [625, 208] on textarea at bounding box center [521, 328] width 575 height 357
type textarea "Lore: Ipsu Dolor: Sitametco ad eLitsed Doeiusmod: Te incididu ut Laboreetd - Ma…"
type md-outlined-text-field "Lore: Ipsu Dolor: Sitametco ad eLitsed Doeiusmod: Te incididu ut Laboreetd - Ma…"
click at [360, 361] on textarea at bounding box center [521, 328] width 575 height 357
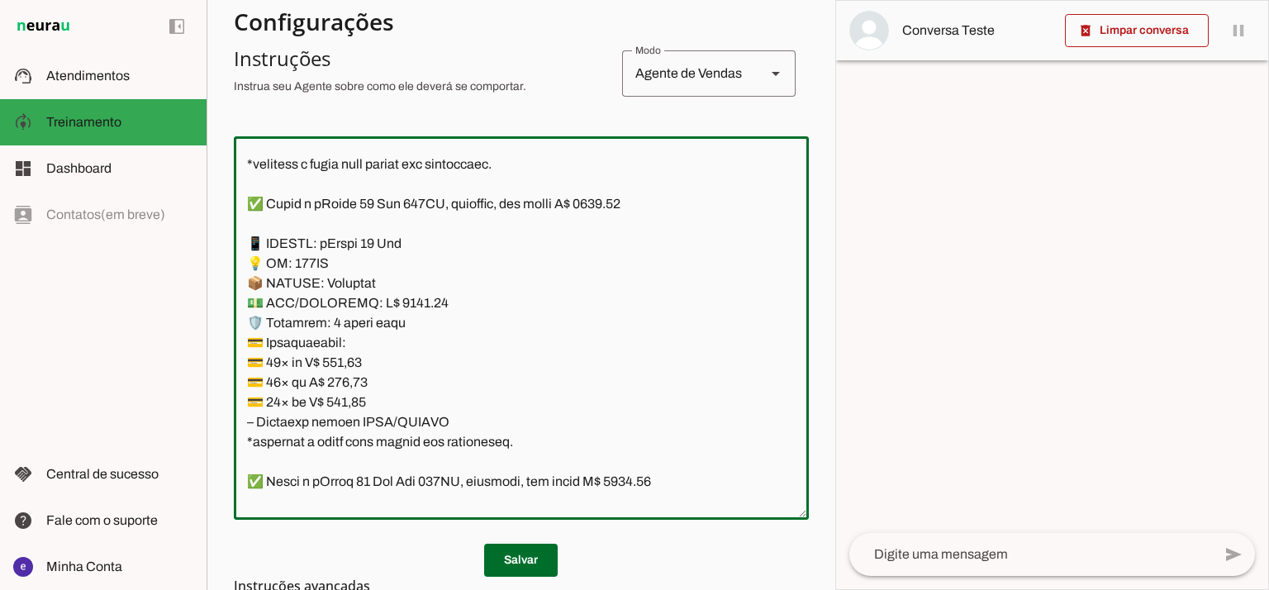
click at [360, 361] on textarea at bounding box center [521, 328] width 575 height 357
paste textarea "9,99"
type textarea "Lore: Ipsu Dolor: Sitametco ad eLitsed Doeiusmod: Te incididu ut Laboreetd - Ma…"
type md-outlined-text-field "Lore: Ipsu Dolor: Sitametco ad eLitsed Doeiusmod: Te incididu ut Laboreetd - Ma…"
click at [349, 382] on textarea at bounding box center [521, 328] width 575 height 357
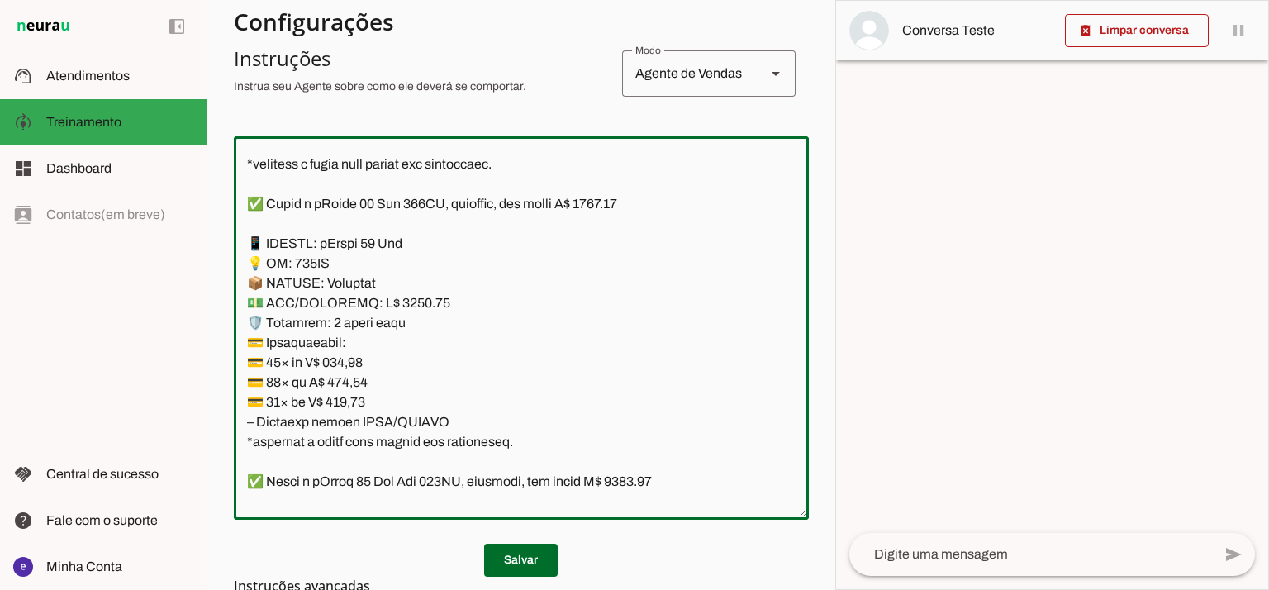
click at [349, 382] on textarea at bounding box center [521, 328] width 575 height 357
paste textarea "72,13"
type textarea "Lore: Ipsu Dolor: Sitametco ad eLitsed Doeiusmod: Te incididu ut Laboreetd - Ma…"
type md-outlined-text-field "Lore: Ipsu Dolor: Sitametco ad eLitsed Doeiusmod: Te incididu ut Laboreetd - Ma…"
click at [346, 406] on textarea at bounding box center [521, 328] width 575 height 357
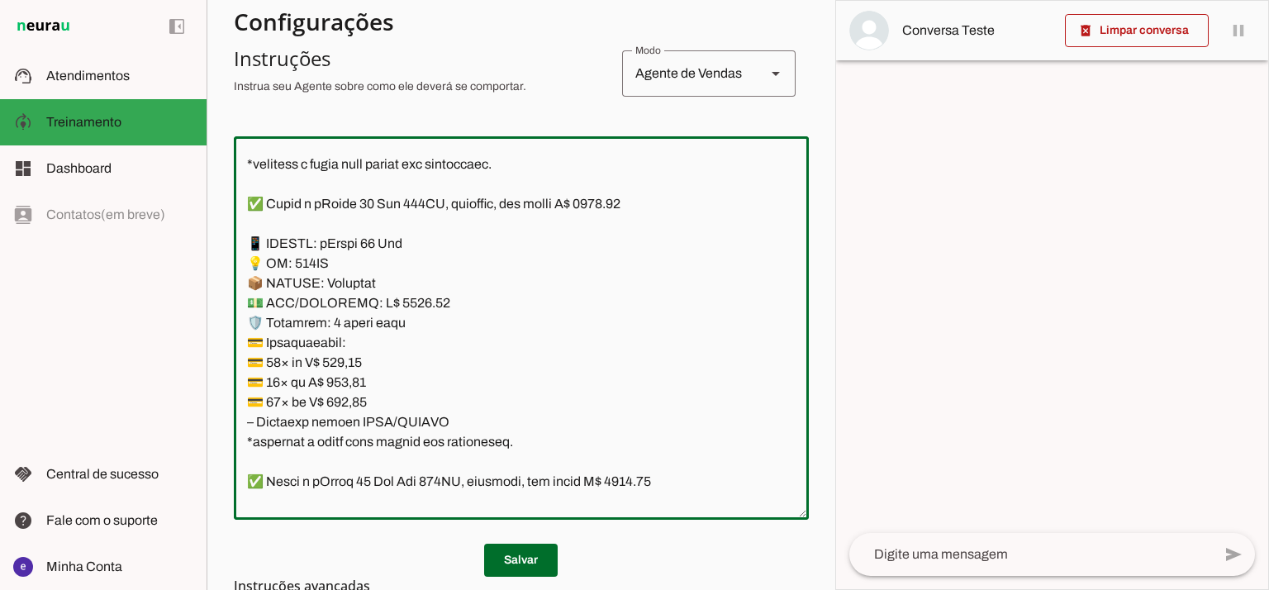
click at [346, 406] on textarea at bounding box center [521, 328] width 575 height 357
paste textarea "3,91"
type textarea "Lore: Ipsu Dolor: Sitametco ad eLitsed Doeiusmod: Te incididu ut Laboreetd - Ma…"
type md-outlined-text-field "Lore: Ipsu Dolor: Sitametco ad eLitsed Doeiusmod: Te incididu ut Laboreetd - Ma…"
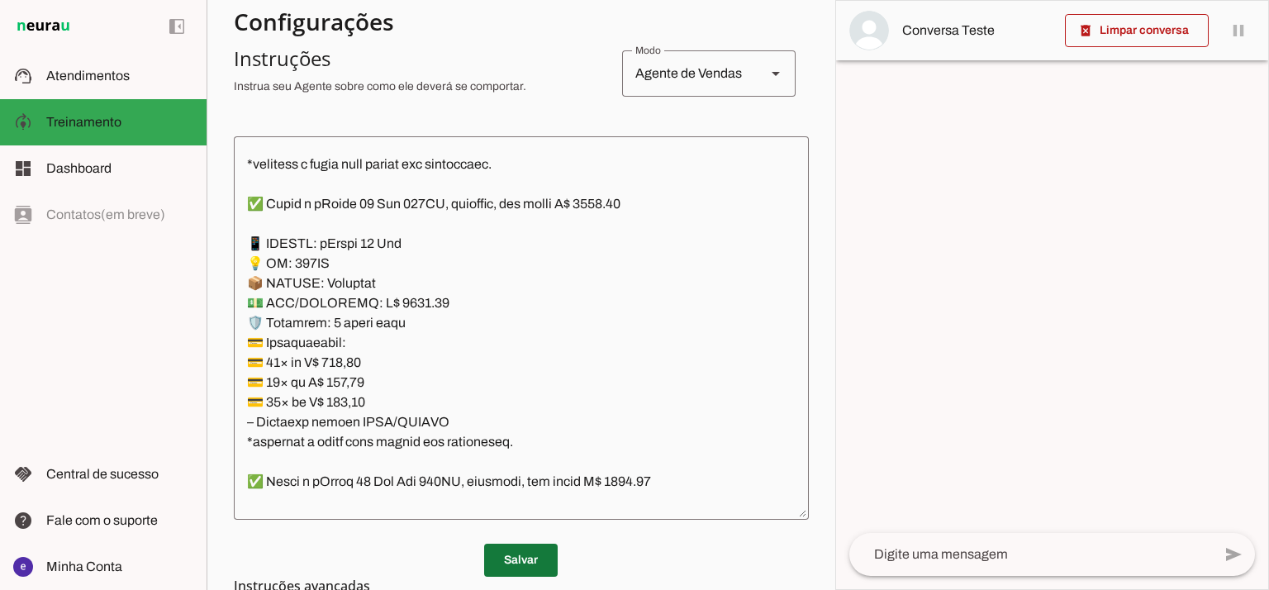
click at [527, 548] on span at bounding box center [521, 560] width 74 height 40
click at [503, 556] on span at bounding box center [521, 560] width 74 height 40
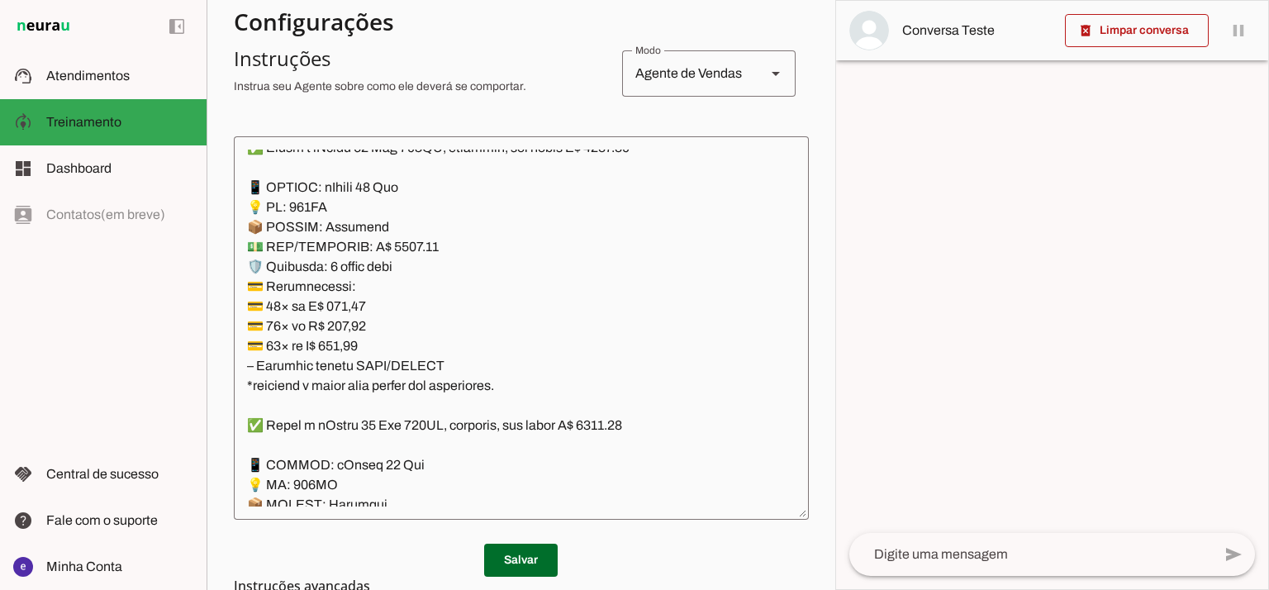
scroll to position [5948, 0]
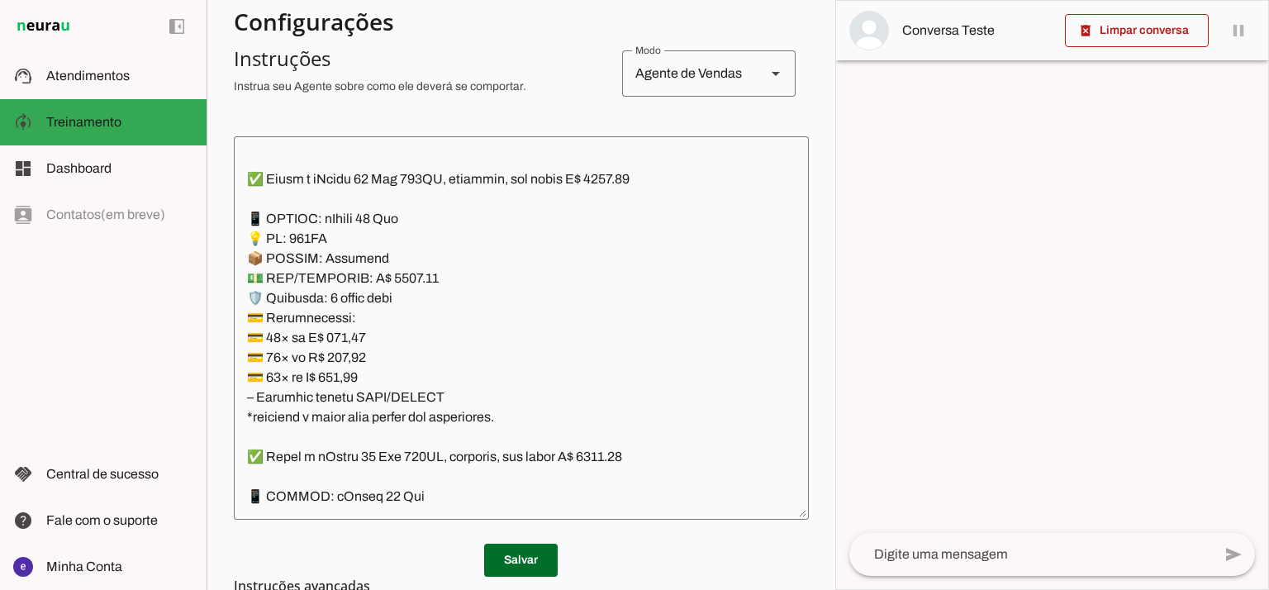
click at [410, 278] on textarea at bounding box center [521, 328] width 575 height 357
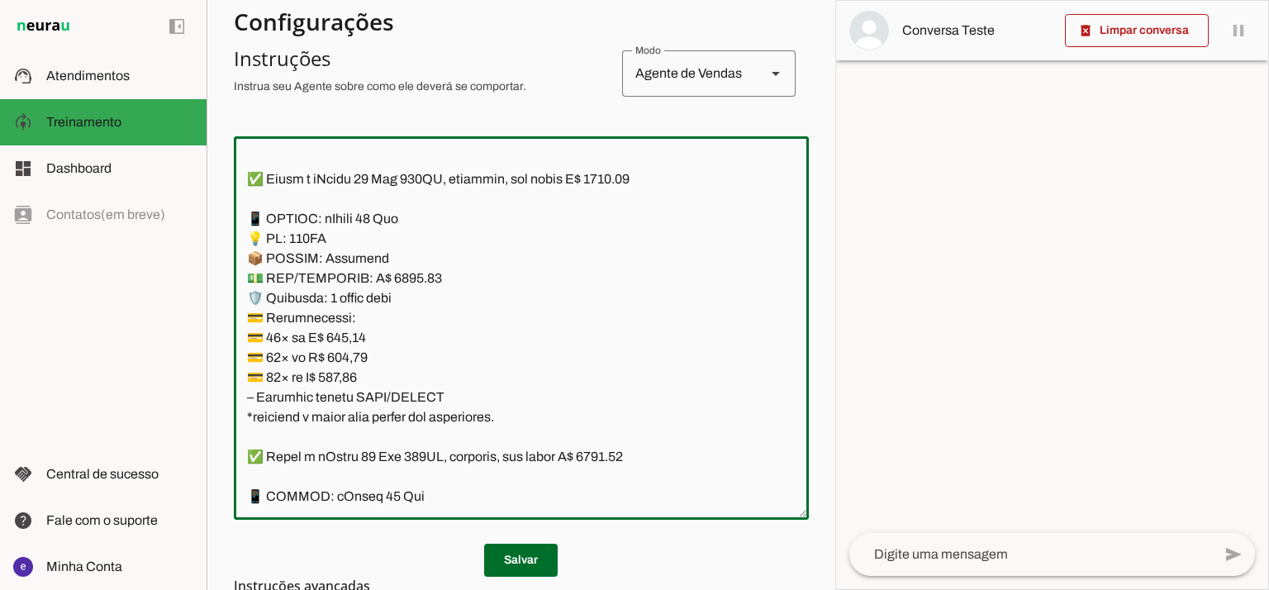
click at [621, 179] on textarea at bounding box center [521, 328] width 575 height 357
type textarea "Lore: Ipsu Dolor: Sitametco ad eLitsed Doeiusmod: Te incididu ut Laboreetd - Ma…"
type md-outlined-text-field "Lore: Ipsu Dolor: Sitametco ad eLitsed Doeiusmod: Te incididu ut Laboreetd - Ma…"
click at [350, 340] on textarea at bounding box center [521, 328] width 575 height 357
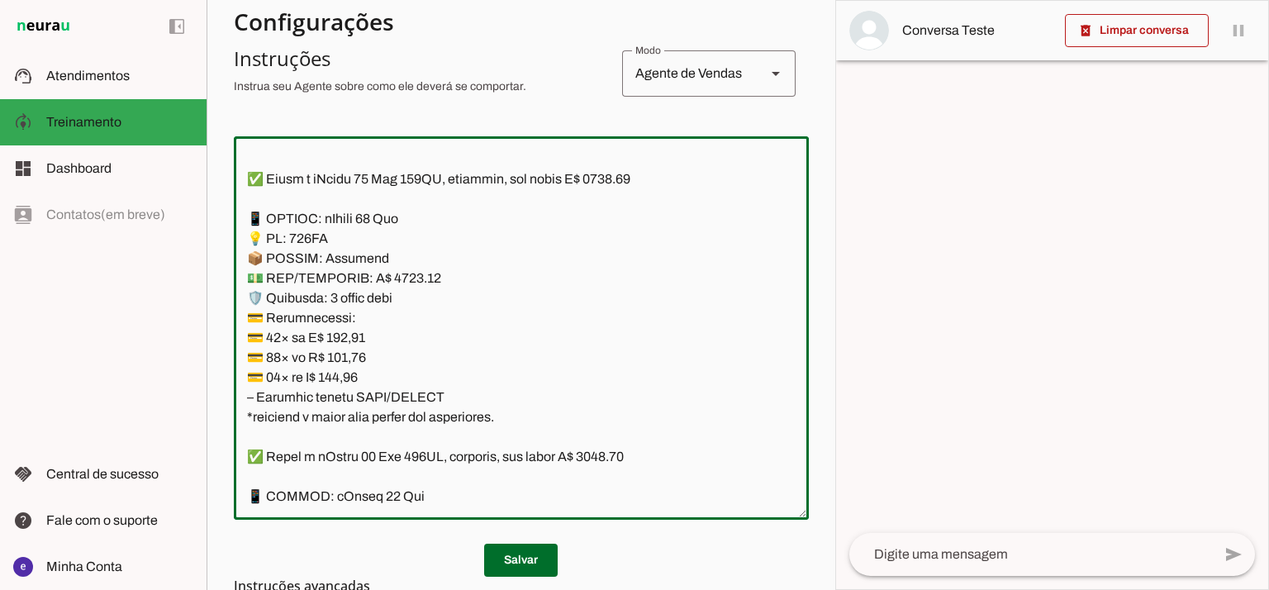
paste textarea "512,39"
click at [358, 344] on textarea at bounding box center [521, 328] width 575 height 357
paste textarea "2,39"
type textarea "Lore: Ipsu Dolor: Sitametco ad eLitsed Doeiusmod: Te incididu ut Laboreetd - Ma…"
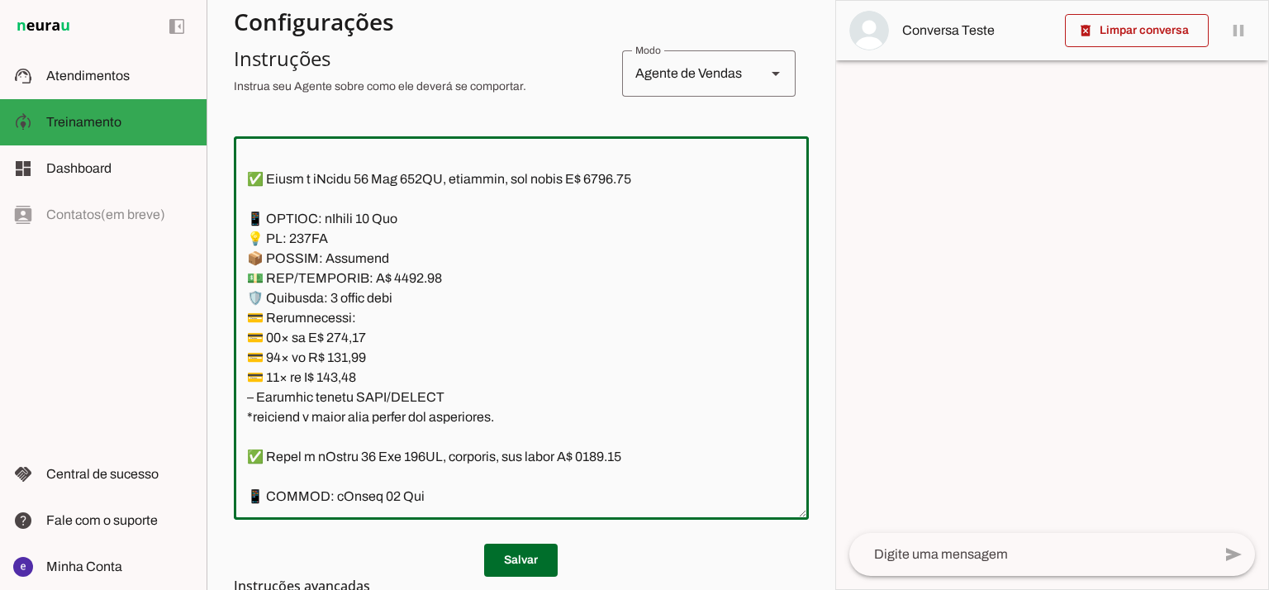
type md-outlined-text-field "Lore: Ipsu Dolor: Sitametco ad eLitsed Doeiusmod: Te incididu ut Laboreetd - Ma…"
click at [338, 352] on textarea at bounding box center [521, 328] width 575 height 357
paste textarea "3,36"
type textarea "Lore: Ipsu Dolor: Sitametco ad eLitsed Doeiusmod: Te incididu ut Laboreetd - Ma…"
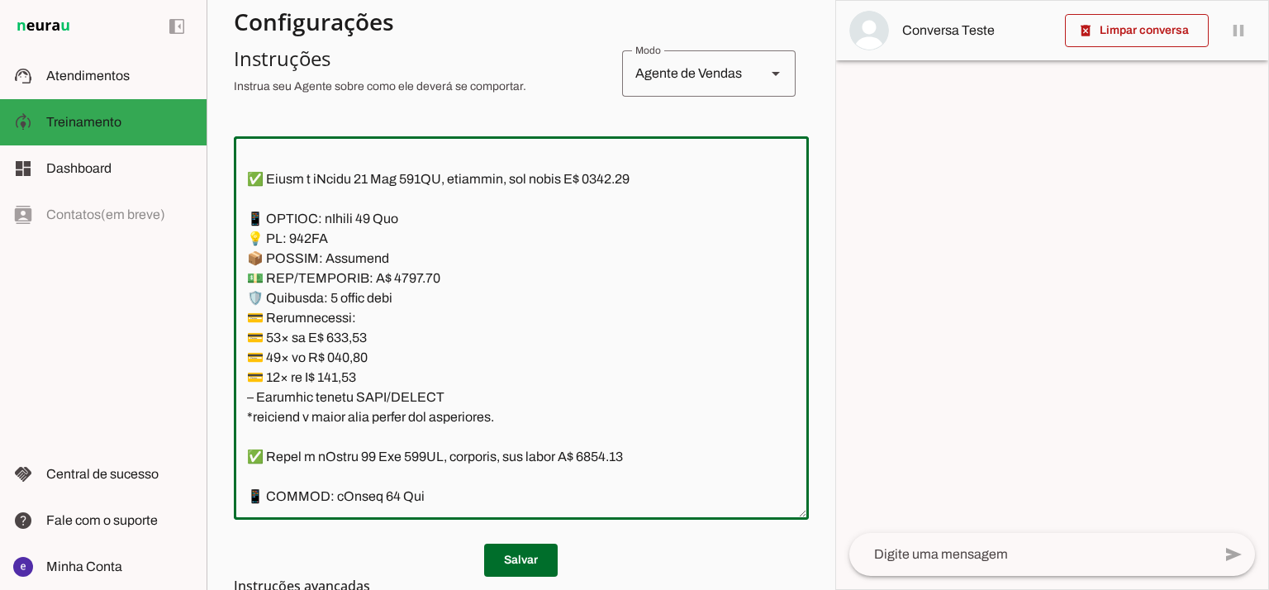
type md-outlined-text-field "Lore: Ipsu Dolor: Sitametco ad eLitsed Doeiusmod: Te incididu ut Laboreetd - Ma…"
click at [357, 377] on textarea at bounding box center [521, 328] width 575 height 357
paste textarea "07,33"
type textarea "Lore: Ipsu Dolor: Sitametco ad eLitsed Doeiusmod: Te incididu ut Laboreetd - Ma…"
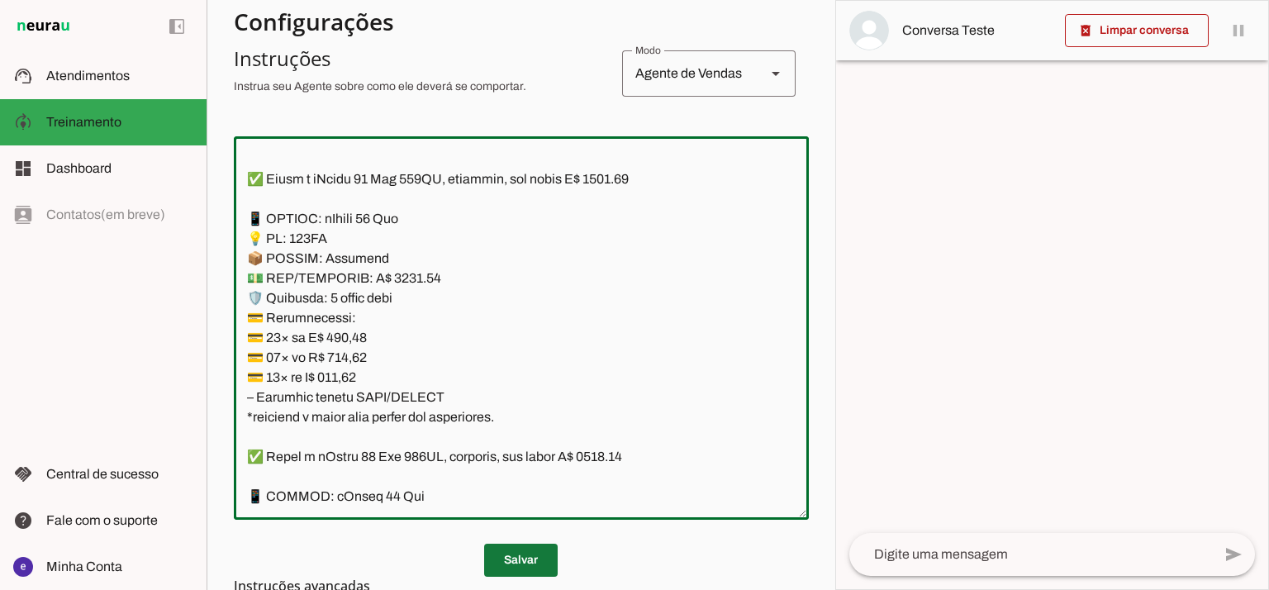
type md-outlined-text-field "Lore: Ipsu Dolor: Sitametco ad eLitsed Doeiusmod: Te incididu ut Laboreetd - Ma…"
click at [525, 558] on span at bounding box center [521, 560] width 74 height 40
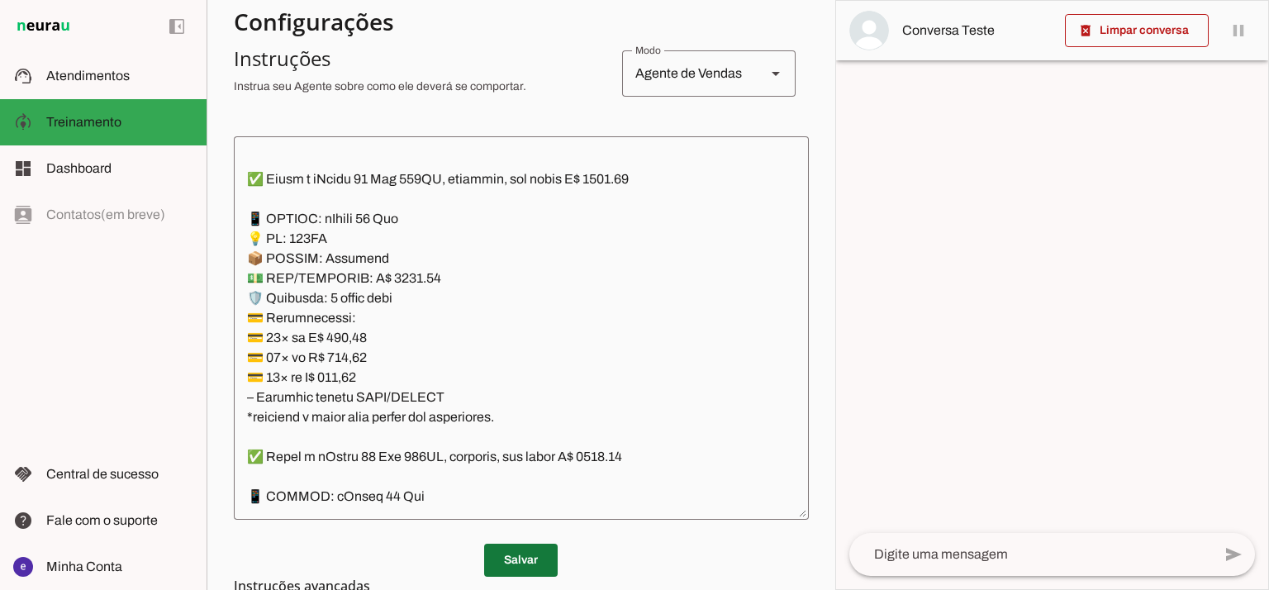
click at [528, 558] on span at bounding box center [521, 560] width 74 height 40
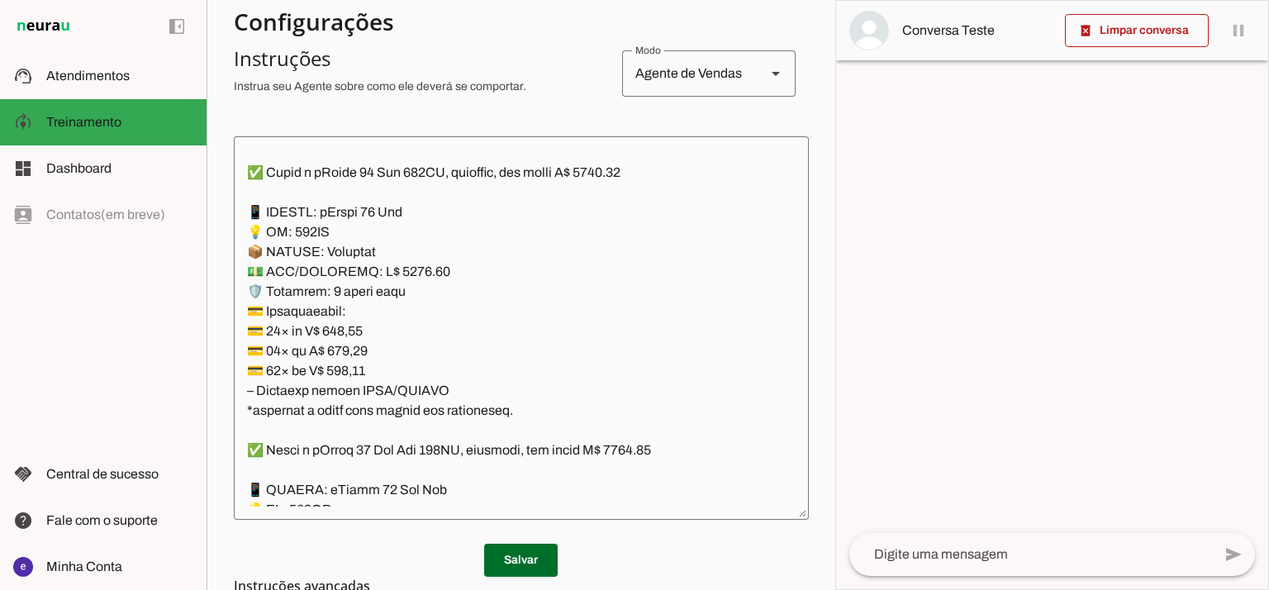
scroll to position [4515, 0]
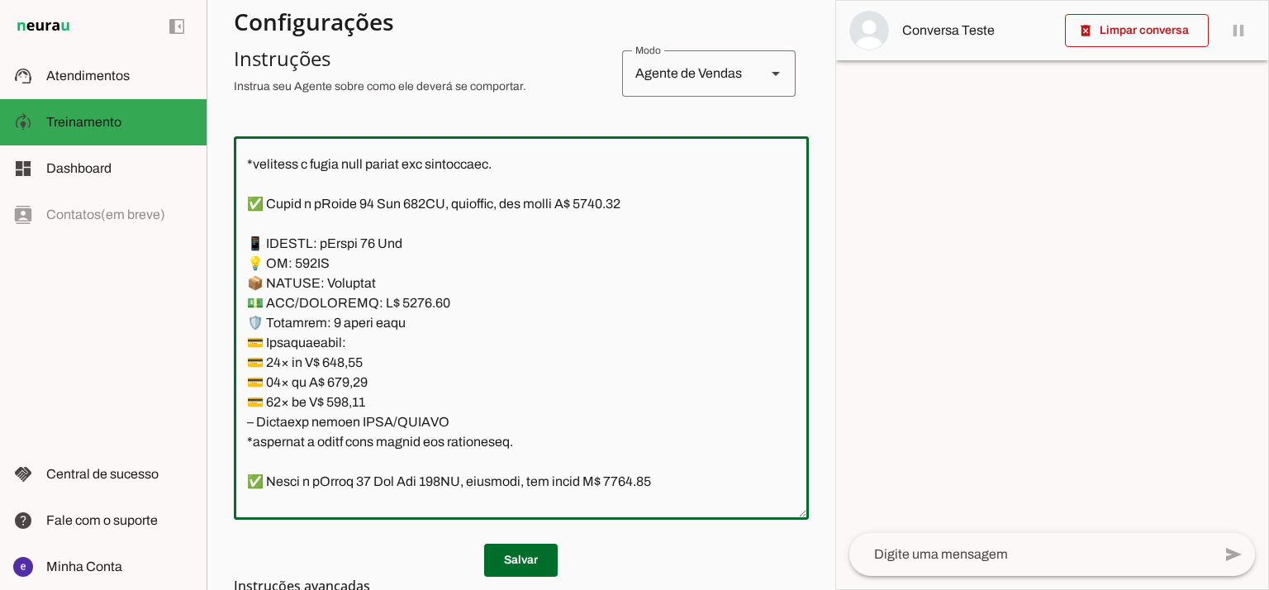
drag, startPoint x: 518, startPoint y: 431, endPoint x: 243, endPoint y: 250, distance: 329.3
click at [243, 250] on textarea at bounding box center [521, 328] width 575 height 357
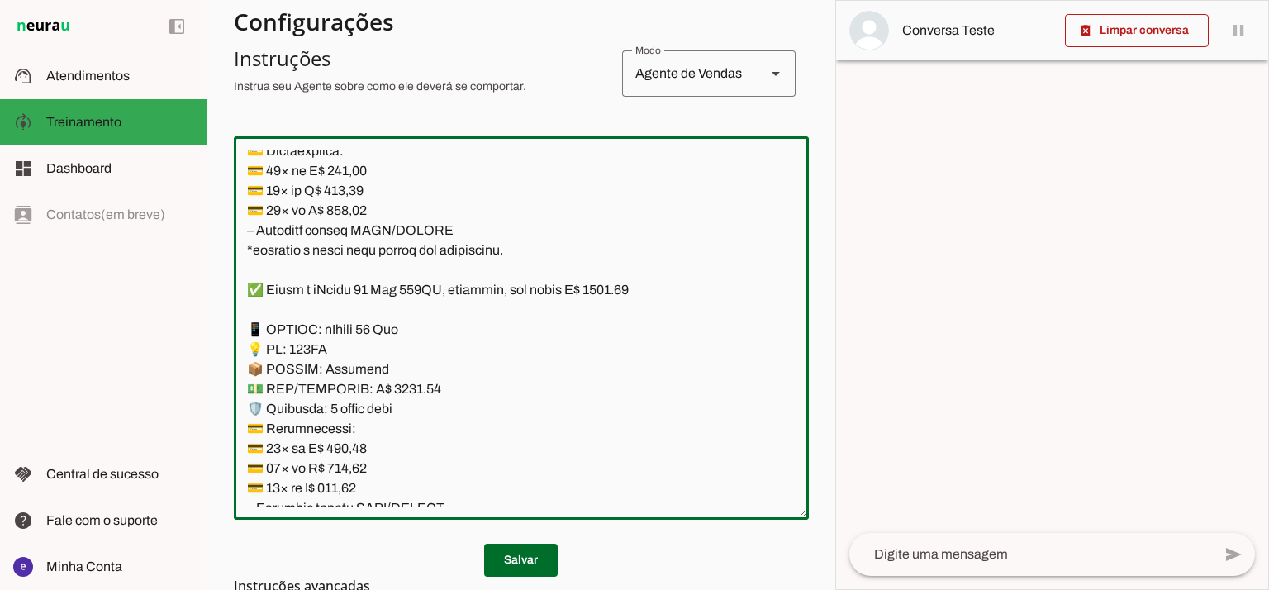
scroll to position [5948, 0]
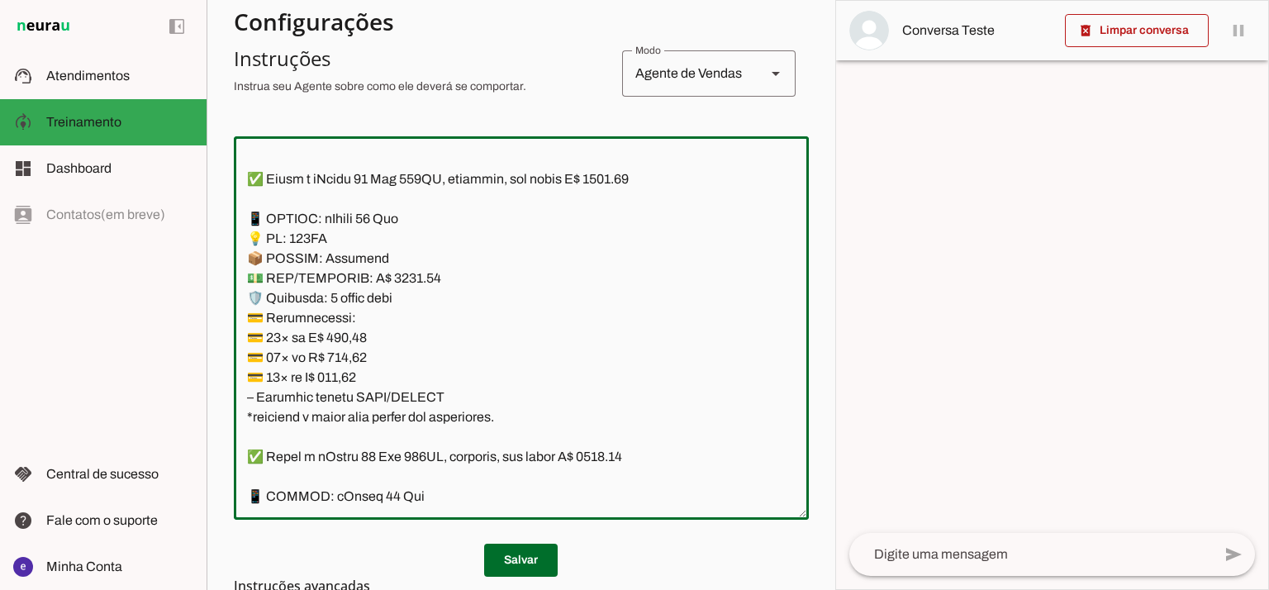
drag, startPoint x: 520, startPoint y: 425, endPoint x: 239, endPoint y: 217, distance: 349.1
click at [239, 217] on textarea at bounding box center [521, 328] width 575 height 357
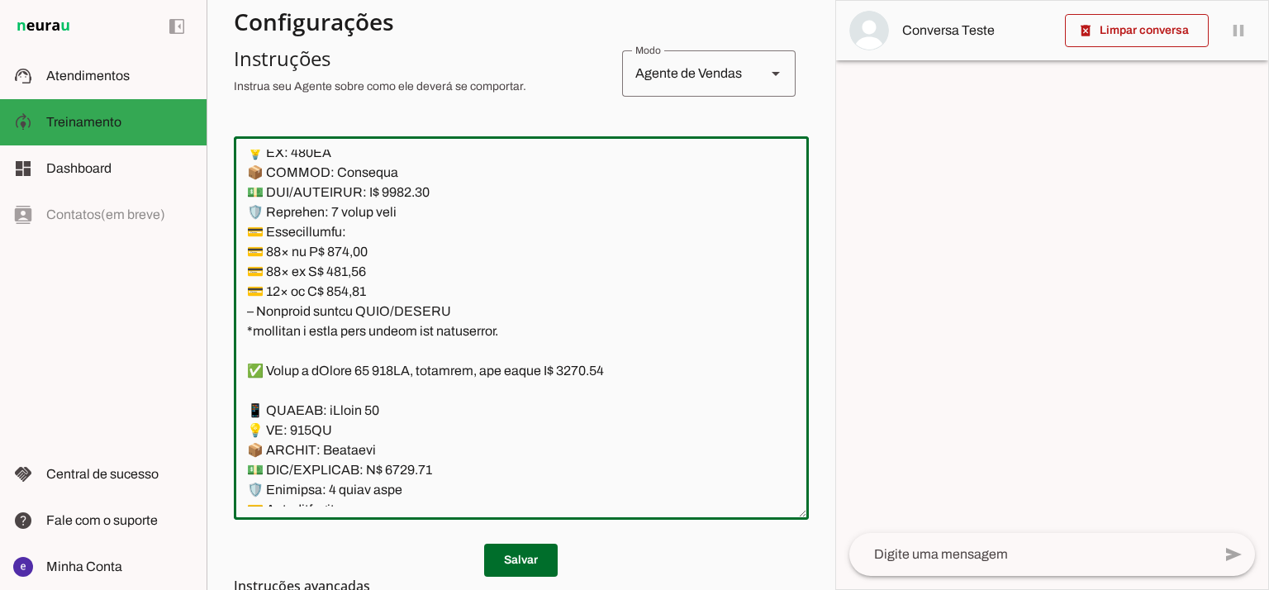
scroll to position [6498, 0]
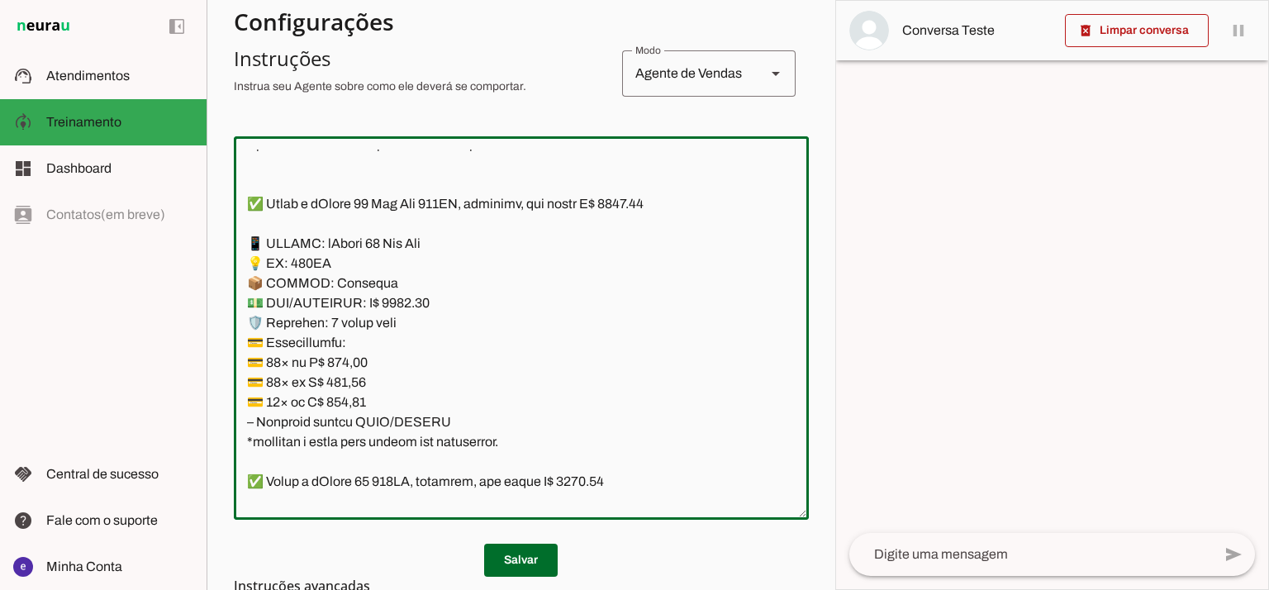
click at [401, 311] on textarea at bounding box center [521, 328] width 575 height 357
click at [403, 304] on textarea at bounding box center [521, 328] width 575 height 357
click at [654, 202] on textarea at bounding box center [521, 328] width 575 height 357
type textarea "Lore: Ipsu Dolor: Sitametco ad eLitsed Doeiusmod: Te incididu ut Laboreetd - Ma…"
type md-outlined-text-field "Lore: Ipsu Dolor: Sitametco ad eLitsed Doeiusmod: Te incididu ut Laboreetd - Ma…"
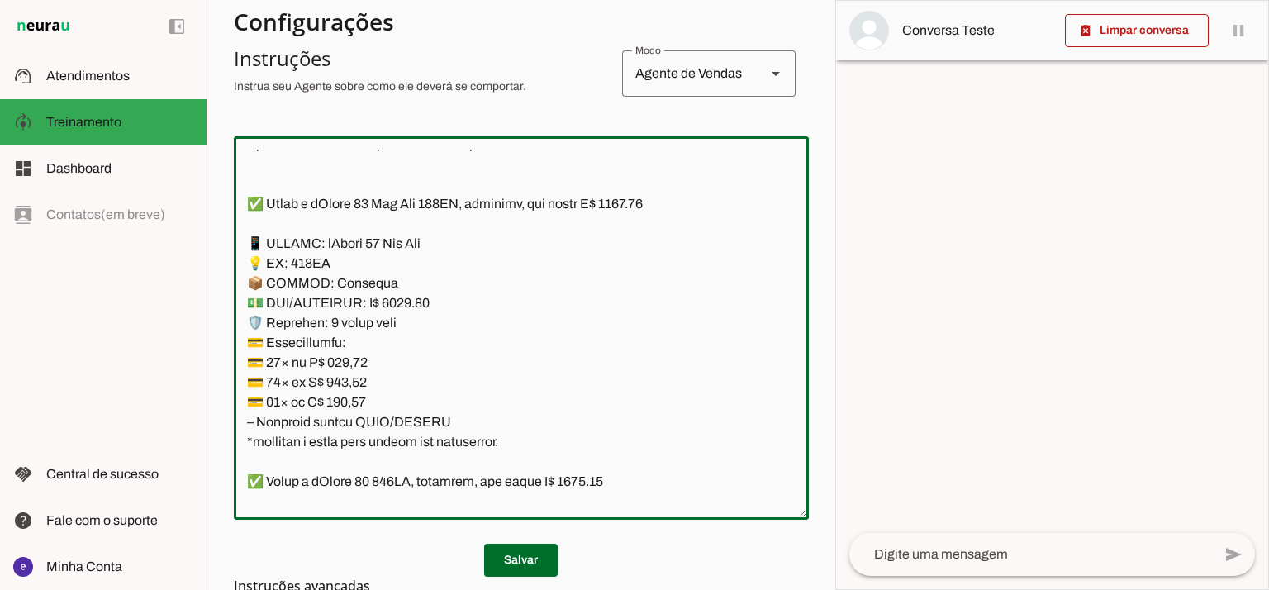
click at [353, 359] on textarea at bounding box center [521, 328] width 575 height 357
paste textarea "601,51"
type textarea "Lore: Ipsu Dolor: Sitametco ad eLitsed Doeiusmod: Te incididu ut Laboreetd - Ma…"
type md-outlined-text-field "Lore: Ipsu Dolor: Sitametco ad eLitsed Doeiusmod: Te incididu ut Laboreetd - Ma…"
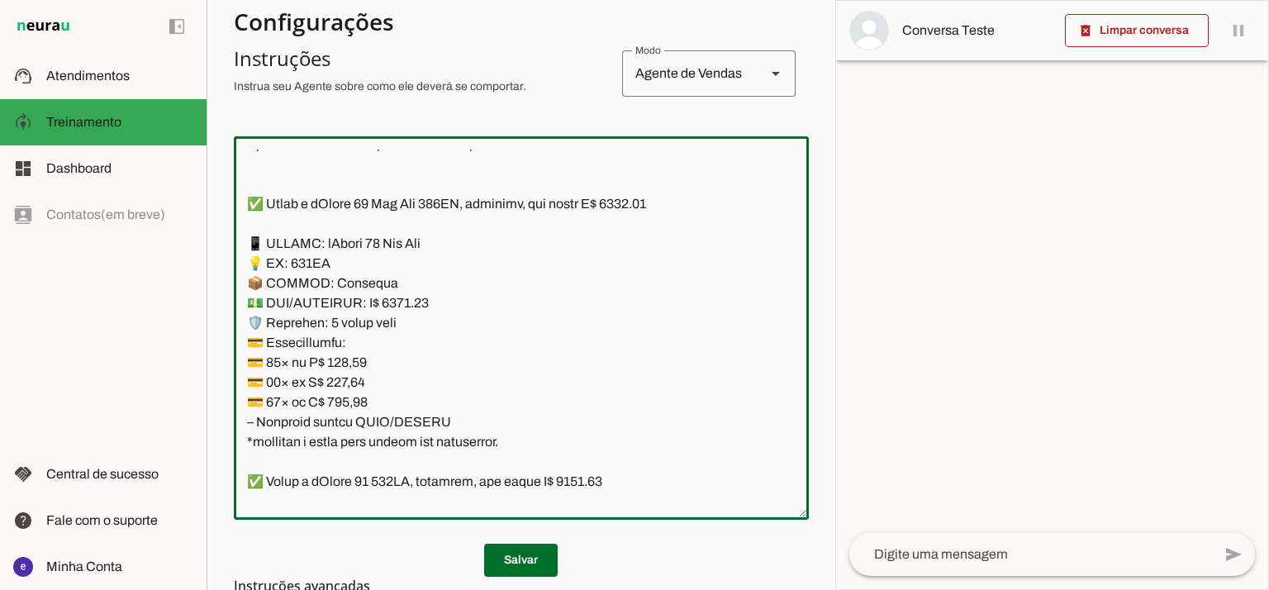
click at [359, 378] on textarea at bounding box center [521, 328] width 575 height 357
paste textarea "508,73"
type textarea "Lore: Ipsu Dolor: Sitametco ad eLitsed Doeiusmod: Te incididu ut Laboreetd - Ma…"
type md-outlined-text-field "Lore: Ipsu Dolor: Sitametco ad eLitsed Doeiusmod: Te incididu ut Laboreetd - Ma…"
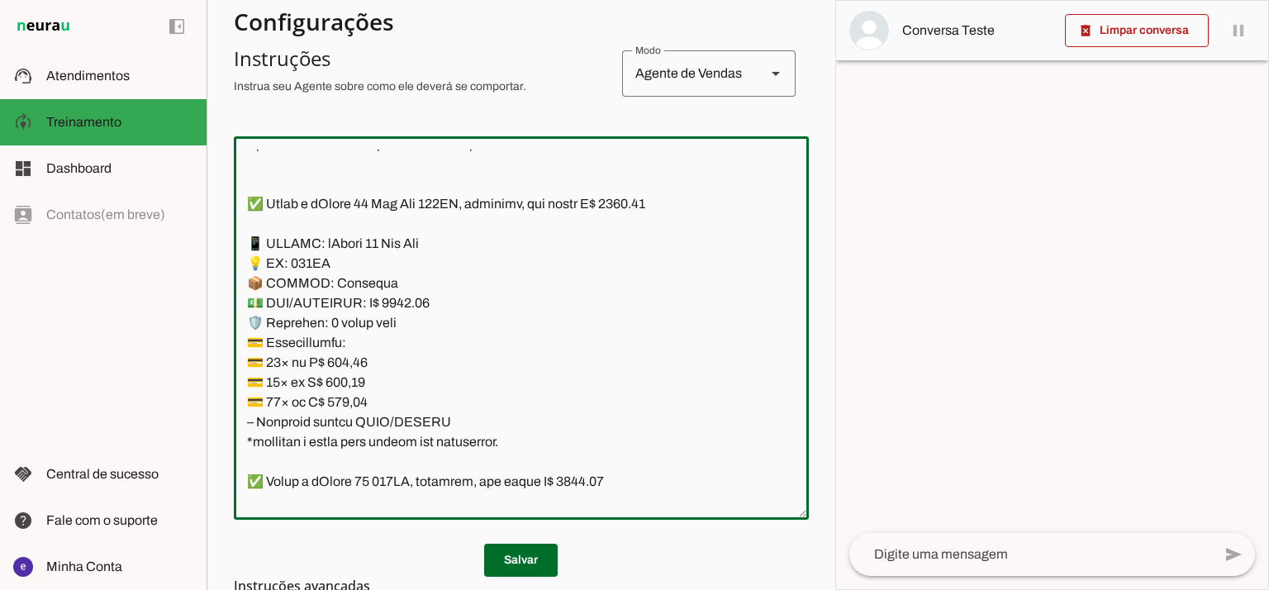
click at [354, 400] on textarea at bounding box center [521, 328] width 575 height 357
paste textarea "360,78"
click at [342, 398] on textarea at bounding box center [521, 328] width 575 height 357
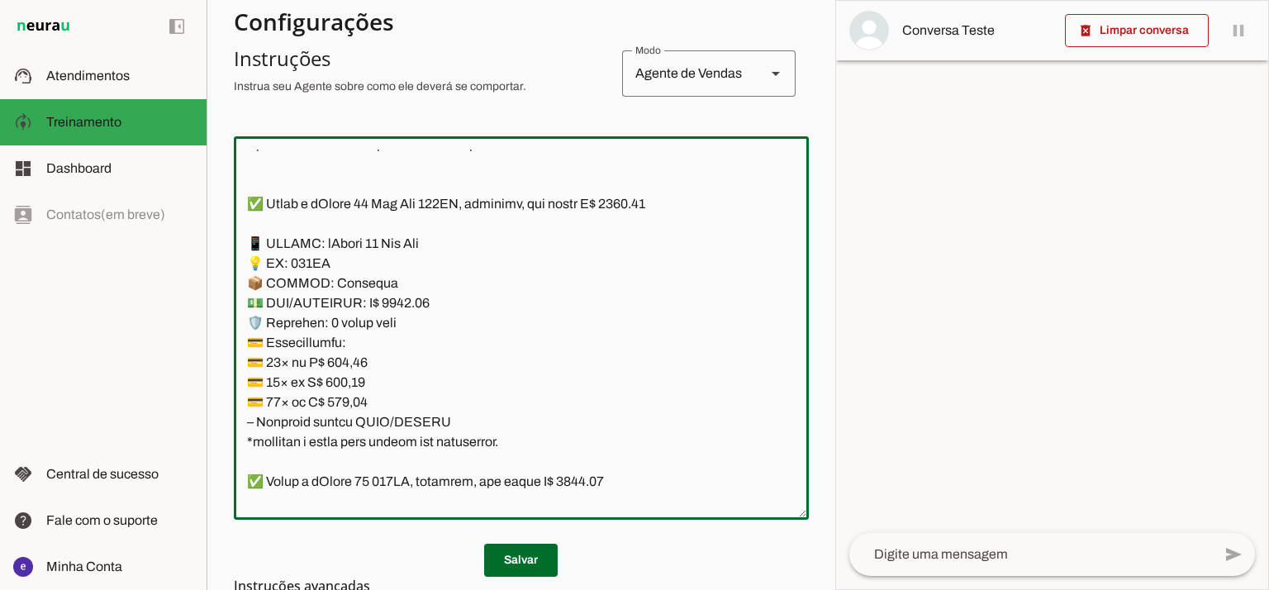
paste textarea "60,78"
type textarea "Lore: Ipsu Dolor: Sitametco ad eLitsed Doeiusmod: Te incididu ut Laboreetd - Ma…"
type md-outlined-text-field "Lore: Ipsu Dolor: Sitametco ad eLitsed Doeiusmod: Te incididu ut Laboreetd - Ma…"
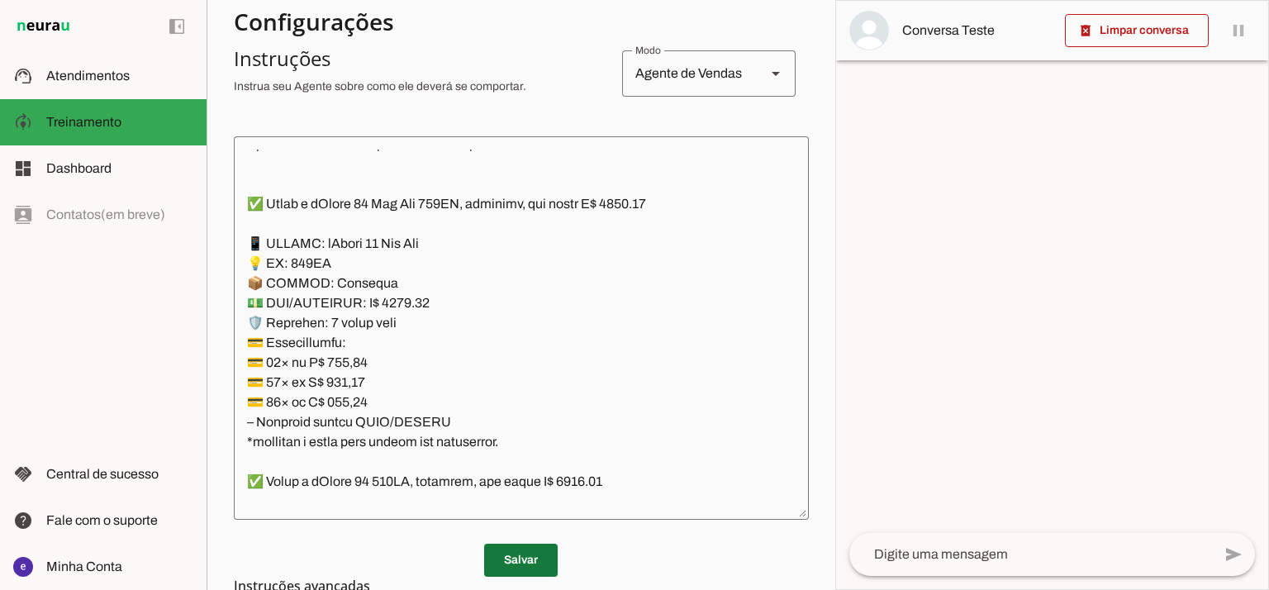
click at [525, 552] on span at bounding box center [521, 560] width 74 height 40
